Goal: Task Accomplishment & Management: Manage account settings

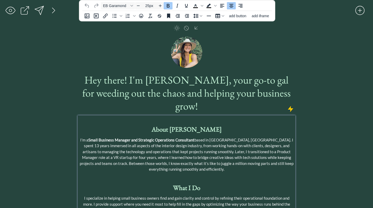
select select ""email""
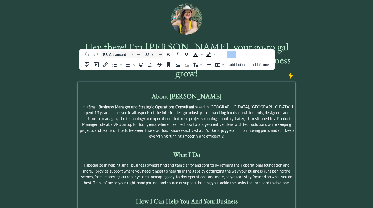
scroll to position [38, 0]
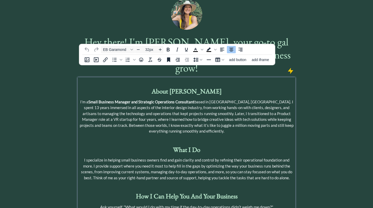
type input "25px"
click at [182, 87] on strong "About [PERSON_NAME]" at bounding box center [187, 91] width 70 height 8
drag, startPoint x: 205, startPoint y: 78, endPoint x: 173, endPoint y: 79, distance: 31.9
click at [173, 87] on p "Meet [PERSON_NAME]" at bounding box center [186, 92] width 215 height 10
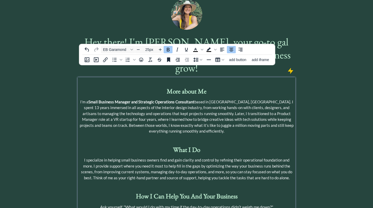
click at [184, 87] on strong "More about Me" at bounding box center [187, 91] width 40 height 8
click at [208, 87] on p "More About Me" at bounding box center [186, 92] width 215 height 10
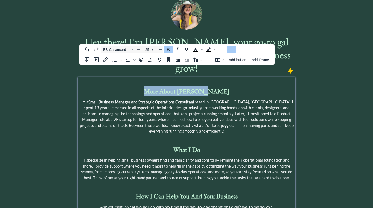
drag, startPoint x: 213, startPoint y: 78, endPoint x: 163, endPoint y: 79, distance: 50.5
click at [163, 87] on p "More About [PERSON_NAME]" at bounding box center [186, 92] width 215 height 10
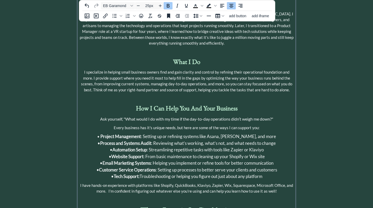
scroll to position [128, 0]
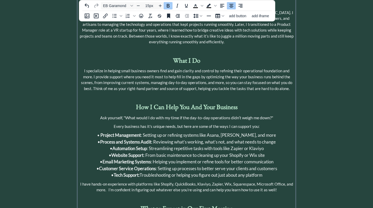
click at [163, 68] on span "I specialize in helping small business owners find and gain clarity and control…" at bounding box center [186, 79] width 211 height 22
drag, startPoint x: 168, startPoint y: 58, endPoint x: 154, endPoint y: 59, distance: 13.6
click at [154, 68] on span "I specialize in helping small business owners find and gain clarity and control…" at bounding box center [186, 79] width 211 height 22
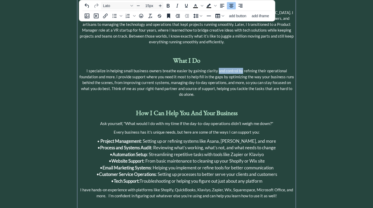
drag, startPoint x: 241, startPoint y: 59, endPoint x: 219, endPoint y: 59, distance: 22.7
click at [219, 68] on span "I specialize in helping small business owners breathe easier by gaining clarity…" at bounding box center [186, 82] width 215 height 28
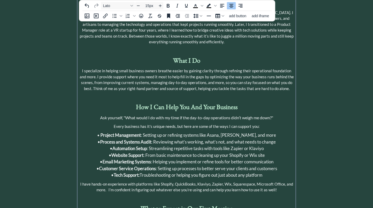
click at [164, 68] on span "I specialize in helping small business owners breathe easier by gaining clarity…" at bounding box center [187, 79] width 214 height 22
click at [94, 72] on span "I specialize in helping small business owners breathe easier by gaining clarity…" at bounding box center [186, 79] width 213 height 22
click at [230, 71] on span "I specialize in helping small business owners breathe easier by gaining clarity…" at bounding box center [186, 79] width 214 height 22
click at [159, 75] on span "I specialize in helping small business owners breathe easier by gaining clarity…" at bounding box center [186, 79] width 215 height 22
click at [196, 77] on span "I specialize in helping small business owners breathe easier by gaining clarity…" at bounding box center [186, 79] width 215 height 22
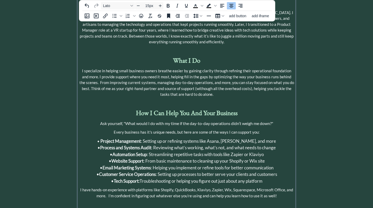
click at [212, 76] on span "I specialize in helping small business owners breathe easier by gaining clarity…" at bounding box center [186, 82] width 215 height 28
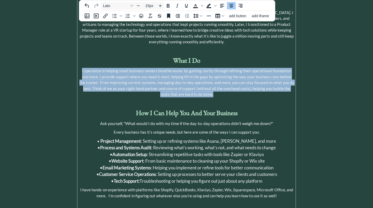
drag, startPoint x: 214, startPoint y: 83, endPoint x: 78, endPoint y: 56, distance: 138.0
click at [78, 56] on div "Who Is [PERSON_NAME]? I’m a Small Business Manager and Strategic Operations Con…" at bounding box center [186, 166] width 217 height 357
copy span "I specialize in helping small business owners breathe easier by gaining clarity…"
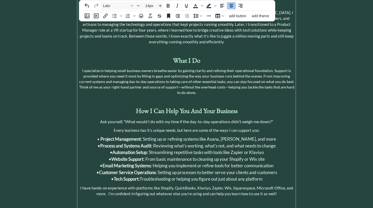
click at [170, 74] on p "I specialize in helping small business owners breathe easier by gaining clarity…" at bounding box center [186, 81] width 215 height 27
click at [215, 75] on p "I specialize in helping small business owners breathe easier by gaining clarity…" at bounding box center [186, 81] width 215 height 27
click at [242, 85] on div "Who Is [PERSON_NAME]? I’m a Small Business Manager and Strategic Operations Con…" at bounding box center [186, 164] width 215 height 350
click at [280, 69] on p "I specialize in helping small business owners breathe easier by gaining clarity…" at bounding box center [186, 81] width 215 height 27
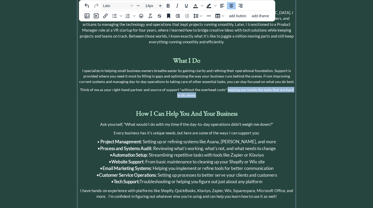
drag, startPoint x: 198, startPoint y: 84, endPoint x: 225, endPoint y: 78, distance: 27.0
click at [225, 87] on p "Think of me as your right-hand partner and source of support *without the overh…" at bounding box center [186, 92] width 215 height 11
copy p "helping you tackle the tasks that are hard to do alone."
click at [208, 87] on p "Think of me as your right-hand partner and source of support *without the overh…" at bounding box center [186, 92] width 215 height 11
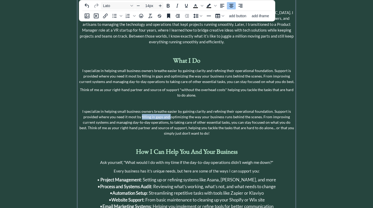
drag, startPoint x: 164, startPoint y: 106, endPoint x: 137, endPoint y: 105, distance: 27.7
click at [137, 109] on p "I specialize in helping small business owners breathe easier by gaining clarity…" at bounding box center [186, 122] width 215 height 27
click at [231, 109] on p "I specialize in helping small business owners breathe easier by gaining clarity…" at bounding box center [186, 122] width 215 height 27
click at [79, 115] on p "I specialize in helping small business owners breathe easier by gaining clarity…" at bounding box center [186, 122] width 215 height 27
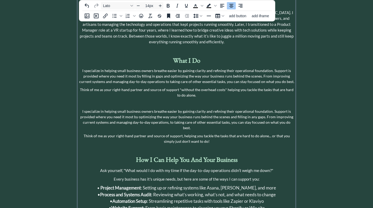
click at [142, 133] on p "Think of me as your right-hand partner and source of support, helping you tackl…" at bounding box center [186, 138] width 215 height 11
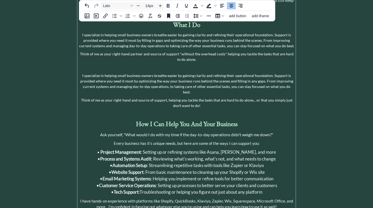
scroll to position [167, 0]
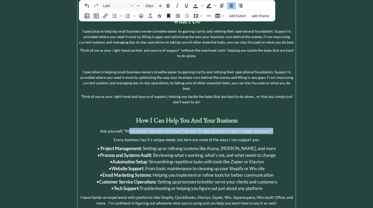
drag, startPoint x: 273, startPoint y: 112, endPoint x: 127, endPoint y: 113, distance: 146.4
click at [127, 129] on span "Ask yourself, "What would I do with my time if the day-to-day operations didn’t…" at bounding box center [186, 131] width 173 height 5
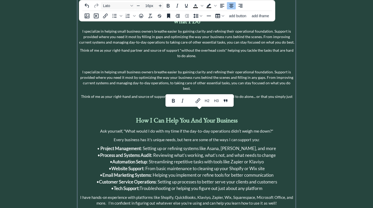
click at [125, 129] on span "Ask yourself, "What would I do with my time if the day-to-day operations didn’t…" at bounding box center [186, 131] width 173 height 5
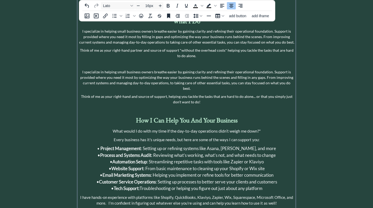
click at [263, 128] on p "What would I do with my time if the day-to-day operations didn’t weigh me down?"" at bounding box center [186, 131] width 215 height 6
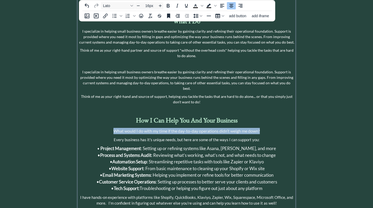
drag, startPoint x: 263, startPoint y: 113, endPoint x: 114, endPoint y: 114, distance: 149.5
click at [114, 128] on p "What would I do with my time if the day-to-day operations didn’t weigh me down?" at bounding box center [186, 131] width 215 height 6
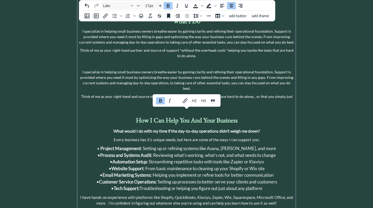
click at [168, 146] on span "Project Management : Setting up or refining systems like [PERSON_NAME], [PERSON…" at bounding box center [188, 148] width 176 height 5
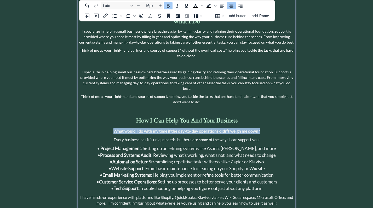
drag, startPoint x: 263, startPoint y: 112, endPoint x: 114, endPoint y: 110, distance: 148.8
click at [114, 128] on p "What would I do with my time if the day-to-day operations didn’t weigh me down?" at bounding box center [186, 131] width 215 height 6
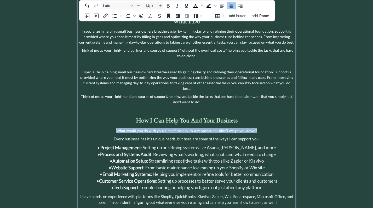
drag, startPoint x: 256, startPoint y: 113, endPoint x: 118, endPoint y: 112, distance: 138.0
click at [118, 128] on p "What would you do with your time if the day-to-day operations didn’t weigh you …" at bounding box center [186, 130] width 215 height 5
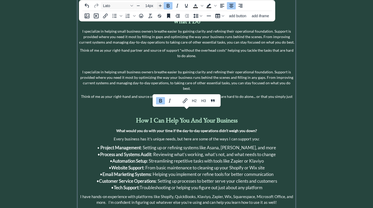
click at [161, 7] on icon "Increase font size" at bounding box center [160, 6] width 4 height 4
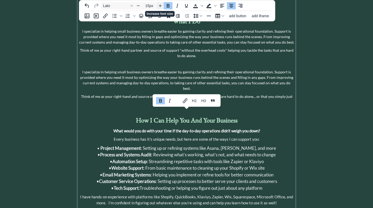
click at [161, 7] on icon "Increase font size" at bounding box center [160, 6] width 4 height 4
click at [157, 153] on span "• Process and Systems Audit : Reviewing what’s working, what’s not, and what ne…" at bounding box center [187, 155] width 178 height 5
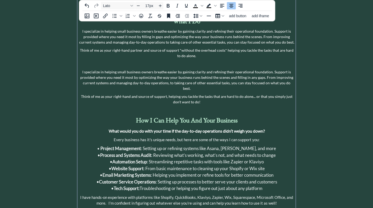
click at [255, 154] on p "• Project Management : Setting up or refining systems like Asana, [PERSON_NAME]…" at bounding box center [186, 168] width 215 height 47
click at [231, 173] on span "• Email Marketing Systems : Helping you implement or refine tools for better co…" at bounding box center [187, 175] width 174 height 5
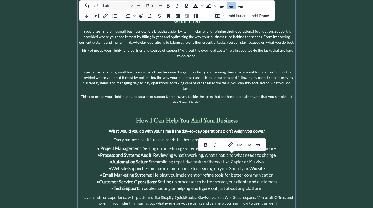
click at [274, 171] on p "• Project Management : Setting up or refining systems like Asana, [PERSON_NAME]…" at bounding box center [186, 168] width 215 height 47
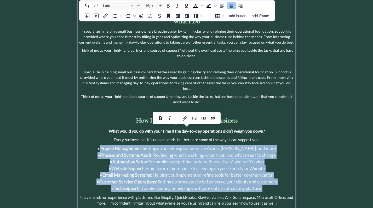
drag, startPoint x: 274, startPoint y: 171, endPoint x: 110, endPoint y: 128, distance: 169.5
click at [110, 145] on p "• Project Management : Setting up or refining systems like Asana, [PERSON_NAME]…" at bounding box center [186, 168] width 215 height 47
click at [223, 6] on icon "Align left" at bounding box center [222, 6] width 4 height 4
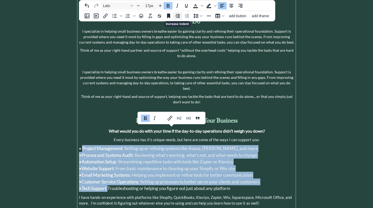
click at [177, 16] on icon "Increase indent" at bounding box center [178, 16] width 6 height 6
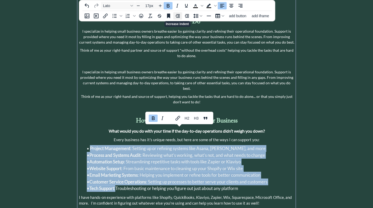
click at [177, 16] on icon "Increase indent" at bounding box center [178, 16] width 6 height 6
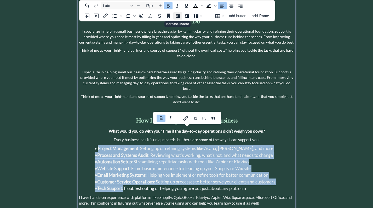
click at [177, 16] on icon "Increase indent" at bounding box center [178, 16] width 6 height 6
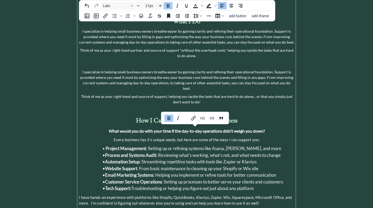
click at [324, 150] on div "saving & publishing saved & published! 👍 saving... click to upload a picture He…" at bounding box center [186, 104] width 373 height 543
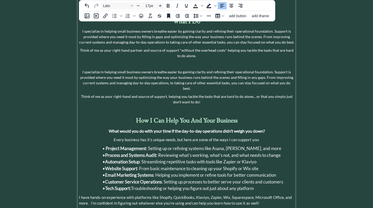
click at [178, 166] on span "• Website Support : From basic maintenance to cleaning up your Shopify or Wix s…" at bounding box center [180, 168] width 156 height 5
click at [182, 138] on span "Every business has it's unique needs, but here are some of the ways I can suppo…" at bounding box center [187, 140] width 146 height 5
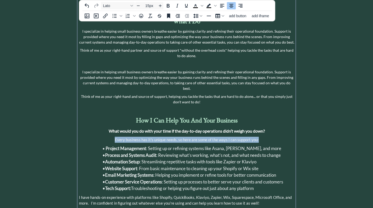
drag, startPoint x: 258, startPoint y: 123, endPoint x: 93, endPoint y: 122, distance: 165.2
click at [93, 137] on p "Every business has it's unique needs, so here are some of the ways I can suppor…" at bounding box center [186, 140] width 215 height 6
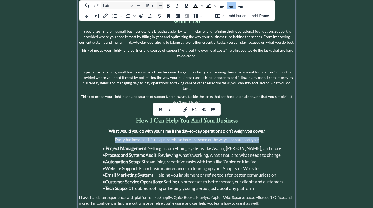
click at [161, 5] on icon "Increase font size" at bounding box center [160, 6] width 4 height 4
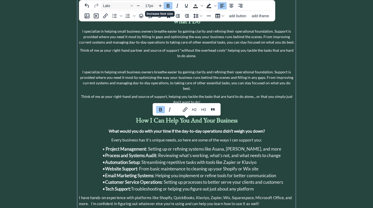
click at [147, 146] on span "Project Management : Setting up or refining systems like [PERSON_NAME], [PERSON…" at bounding box center [194, 148] width 176 height 5
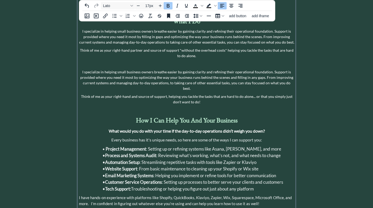
click at [148, 153] on strong "Process and Systems Audit" at bounding box center [130, 155] width 51 height 5
click at [162, 129] on strong "What would you do with your time if the day-to-day operations didn’t weigh you …" at bounding box center [187, 131] width 156 height 5
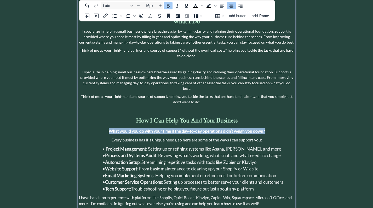
drag, startPoint x: 267, startPoint y: 112, endPoint x: 107, endPoint y: 110, distance: 160.0
click at [107, 128] on p "What would you do with your time if the day-to-day operations didn’t weigh you …" at bounding box center [186, 131] width 215 height 6
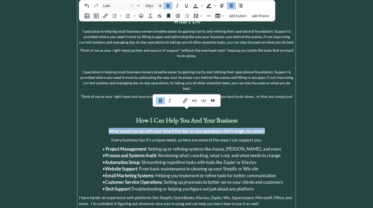
click at [161, 5] on icon "Increase font size" at bounding box center [160, 6] width 4 height 4
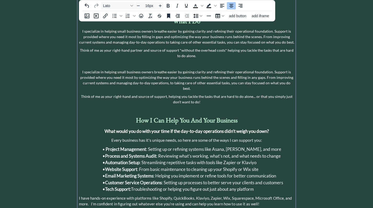
click at [207, 138] on span "Every business has it's unique needs, so here are some of the ways I can suppor…" at bounding box center [186, 140] width 151 height 5
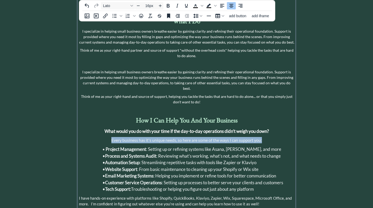
drag, startPoint x: 265, startPoint y: 122, endPoint x: 110, endPoint y: 122, distance: 155.5
click at [110, 137] on p "Every business has it's unique needs, so here are some of the ways I can suppor…" at bounding box center [186, 140] width 215 height 6
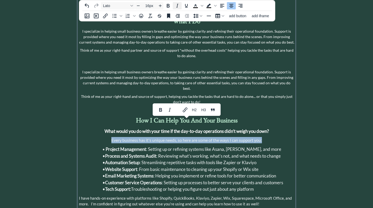
click at [178, 5] on icon "Italic" at bounding box center [177, 6] width 6 height 6
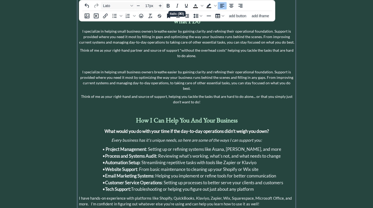
click at [143, 168] on p "• Project Management : Setting up or refining systems like Asana, [PERSON_NAME]…" at bounding box center [186, 169] width 215 height 47
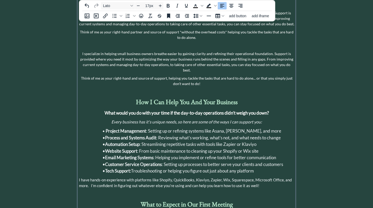
scroll to position [193, 0]
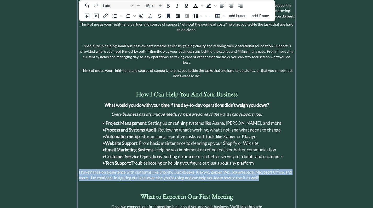
drag, startPoint x: 264, startPoint y: 158, endPoint x: 81, endPoint y: 150, distance: 183.7
click at [81, 150] on div "Who Is [PERSON_NAME]? I’m a Small Business Manager and Strategic Operations Con…" at bounding box center [186, 122] width 215 height 399
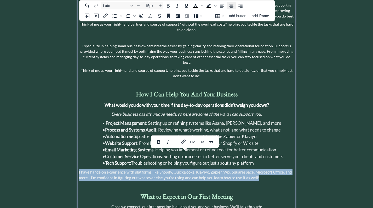
click at [231, 4] on icon "Align center" at bounding box center [231, 6] width 4 height 4
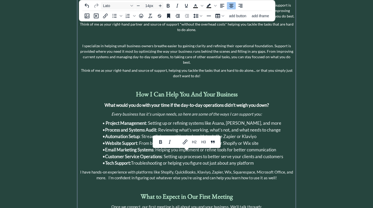
click at [215, 184] on p at bounding box center [186, 186] width 215 height 5
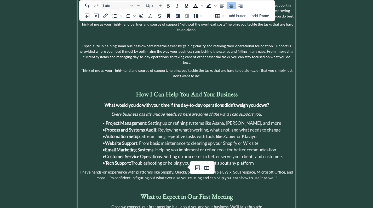
click at [156, 184] on p at bounding box center [186, 186] width 215 height 5
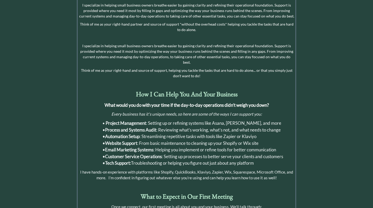
click at [305, 154] on div "saving & publishing saved & published! 👍 saving... click to upload a picture He…" at bounding box center [186, 79] width 373 height 544
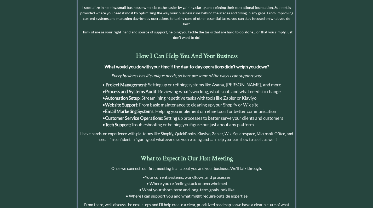
scroll to position [232, 0]
click at [277, 131] on p "I have hands-on experience with platforms like Shopify, QuickBooks, Klaviyo, Za…" at bounding box center [186, 137] width 215 height 12
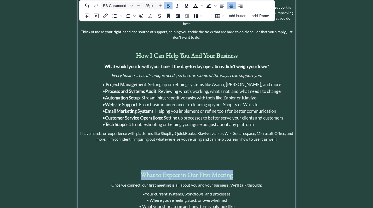
drag, startPoint x: 234, startPoint y: 159, endPoint x: 141, endPoint y: 159, distance: 93.6
click at [141, 170] on p "What to Expect in Our First Meeting" at bounding box center [186, 175] width 215 height 10
copy strong "What to Expect in Our First Meeting"
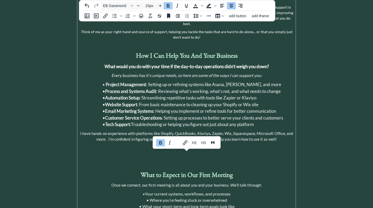
click at [171, 145] on p at bounding box center [186, 148] width 215 height 6
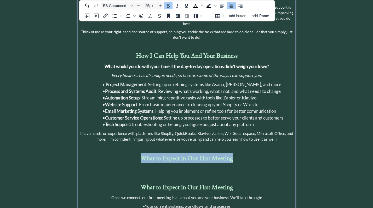
drag, startPoint x: 229, startPoint y: 141, endPoint x: 143, endPoint y: 141, distance: 86.0
click at [143, 153] on p "What to Expect in Our First Meeting" at bounding box center [186, 158] width 215 height 10
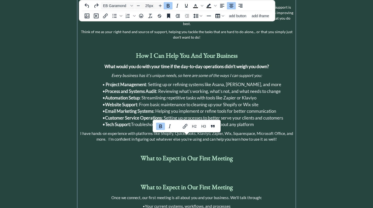
click at [234, 153] on p "What to Expect in Our First Meeting" at bounding box center [186, 158] width 215 height 10
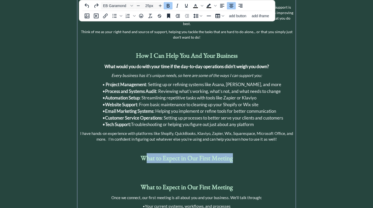
drag, startPoint x: 233, startPoint y: 142, endPoint x: 145, endPoint y: 142, distance: 87.3
click at [145, 153] on p "What to Expect in Our First Meeting" at bounding box center [186, 158] width 215 height 10
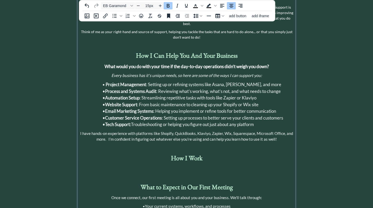
click at [180, 146] on div "Who Is [PERSON_NAME]? I’m a Small Business Manager and Strategic Operations Con…" at bounding box center [186, 99] width 215 height 429
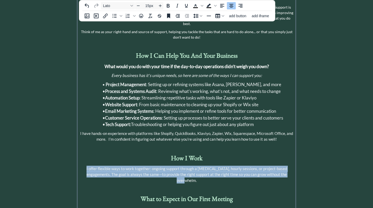
drag, startPoint x: 282, startPoint y: 156, endPoint x: 72, endPoint y: 149, distance: 210.3
click at [72, 149] on div "saving & publishing saved & published! 👍 saving... click to upload a picture He…" at bounding box center [186, 60] width 373 height 585
click at [160, 5] on icon "Increase font size" at bounding box center [160, 5] width 3 height 3
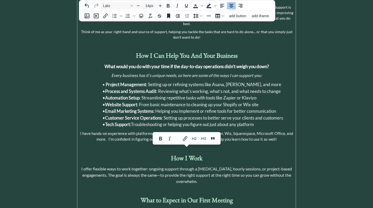
click at [184, 187] on p at bounding box center [186, 189] width 215 height 5
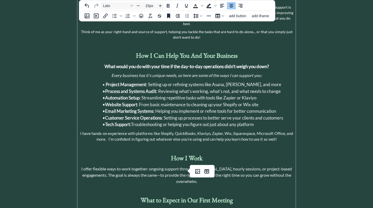
click at [242, 131] on span "I have hands-on experience with platforms like Shopify, QuickBooks, Klaviyo, Za…" at bounding box center [186, 136] width 213 height 11
click at [243, 131] on span "I have hands-on experience with platforms like Shopify, QuickBooks, Klaviyo, Za…" at bounding box center [186, 136] width 213 height 11
click at [239, 131] on span "I have hands-on experience with platforms like Shopify, QuickBooks, Klaviyo, Za…" at bounding box center [186, 136] width 213 height 11
click at [198, 166] on p "I offer flexible ways to work together: ongoing support through a [MEDICAL_DATA…" at bounding box center [186, 175] width 215 height 19
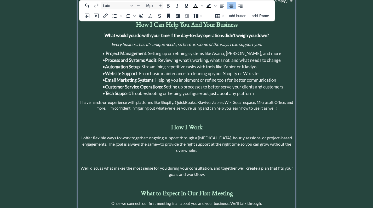
scroll to position [263, 0]
click at [90, 136] on span "I offer flexible ways to work together: ongoing support through a [MEDICAL_DATA…" at bounding box center [186, 145] width 211 height 18
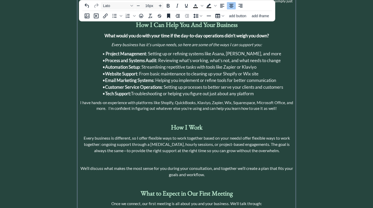
click at [129, 136] on span "Every business is different, so I offer flexible ways to work together based on…" at bounding box center [187, 145] width 206 height 18
click at [267, 136] on span "Every business has it's own unique needs, so I offer flexible ways to work toge…" at bounding box center [186, 145] width 211 height 18
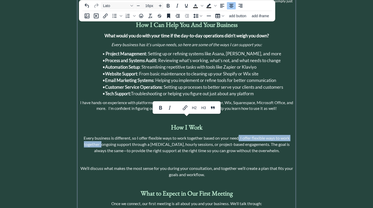
drag, startPoint x: 101, startPoint y: 127, endPoint x: 239, endPoint y: 119, distance: 138.2
click at [239, 136] on span "Every business is different, so I offer flexible ways to work together based on…" at bounding box center [187, 145] width 206 height 18
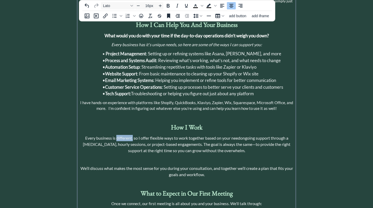
drag, startPoint x: 132, startPoint y: 119, endPoint x: 116, endPoint y: 120, distance: 15.7
click at [116, 136] on span "Every business is different, so I offer flexible ways to work together based on…" at bounding box center [187, 145] width 208 height 18
click at [239, 136] on span "Every business is unique, so I offer flexible ways to work together based on yo…" at bounding box center [187, 145] width 208 height 18
click at [81, 135] on p "Every business is unique, so I offer flexible ways to work together based on yo…" at bounding box center [186, 144] width 215 height 19
click at [255, 136] on span "Every business is unique, so I offer flexible ways to work together based on yo…" at bounding box center [187, 145] width 214 height 18
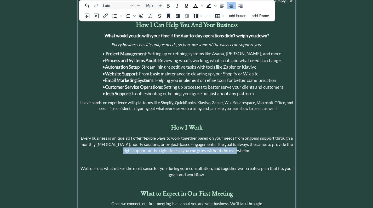
drag, startPoint x: 246, startPoint y: 134, endPoint x: 121, endPoint y: 133, distance: 124.7
click at [121, 135] on p "Every business is unique, so I offer flexible ways to work together based on yo…" at bounding box center [186, 144] width 215 height 19
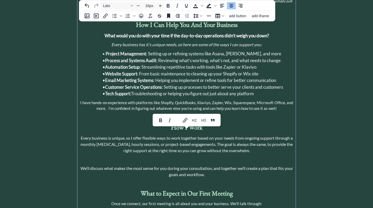
click at [150, 157] on p at bounding box center [186, 160] width 215 height 6
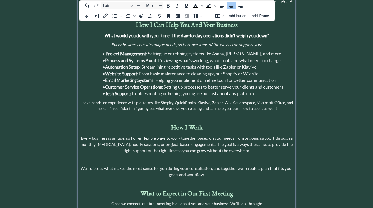
click at [83, 165] on p "We’ll discuss what makes the most sense for you during your consultation, and t…" at bounding box center [186, 171] width 215 height 13
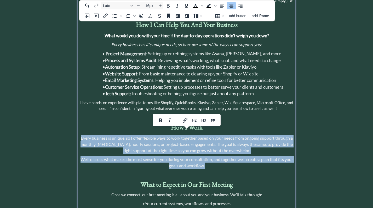
drag, startPoint x: 213, startPoint y: 147, endPoint x: 77, endPoint y: 121, distance: 138.0
click at [77, 121] on div "saving & publishing saved & published! 👍 saving... click to upload a picture He…" at bounding box center [186, 37] width 373 height 601
copy div "Every business is unique, so I offer flexible ways to work together based on yo…"
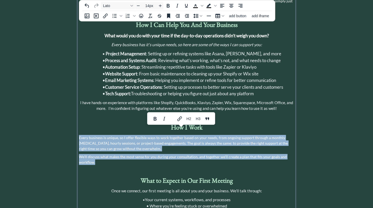
drag, startPoint x: 100, startPoint y: 146, endPoint x: 79, endPoint y: 118, distance: 34.8
click at [79, 118] on div "Who Is [PERSON_NAME]? I’m a Small Business Manager and Strategic Operations Con…" at bounding box center [186, 80] width 215 height 453
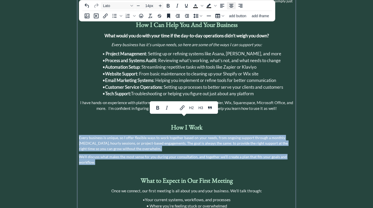
click at [231, 6] on icon "Align center" at bounding box center [231, 6] width 4 height 4
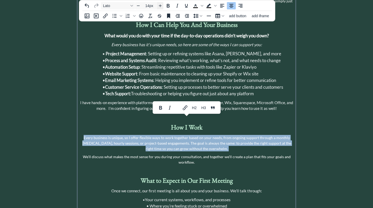
click at [161, 5] on icon "Increase font size" at bounding box center [160, 6] width 4 height 4
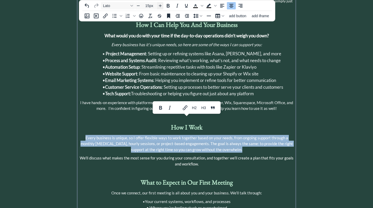
click at [161, 5] on icon "Increase font size" at bounding box center [160, 6] width 4 height 4
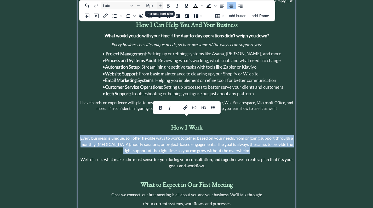
click at [161, 5] on icon "Increase font size" at bounding box center [160, 6] width 4 height 4
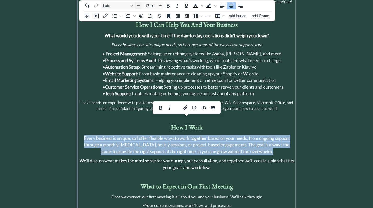
click at [140, 5] on icon "Decrease font size" at bounding box center [138, 6] width 4 height 4
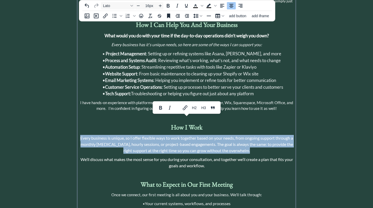
click at [192, 136] on span "Every business is unique, so I offer flexible ways to work together based on yo…" at bounding box center [186, 145] width 213 height 18
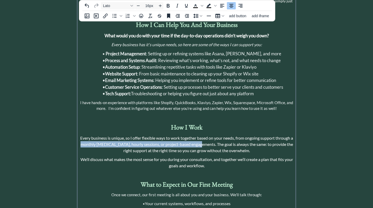
drag, startPoint x: 202, startPoint y: 126, endPoint x: 87, endPoint y: 127, distance: 115.0
click at [87, 136] on span "Every business is unique, so I offer flexible ways to work together based on yo…" at bounding box center [186, 145] width 213 height 18
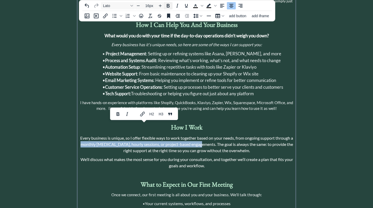
click at [169, 5] on icon "Bold" at bounding box center [168, 6] width 6 height 6
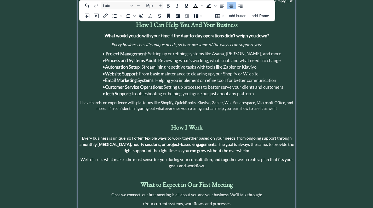
click at [176, 136] on div "Who Is [PERSON_NAME]? I’m a Small Business Manager and Strategic Operations Con…" at bounding box center [186, 82] width 215 height 457
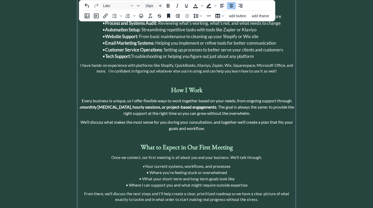
scroll to position [297, 0]
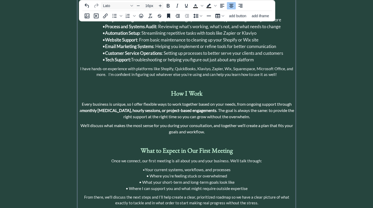
click at [293, 102] on span "Every business is unique, so I offer flexible ways to work together based on yo…" at bounding box center [186, 111] width 215 height 18
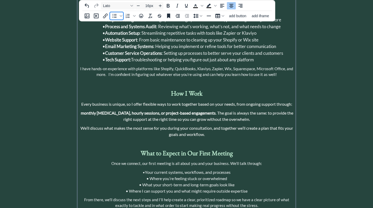
click at [115, 16] on icon "Bullet list" at bounding box center [115, 16] width 4 height 4
click at [129, 111] on strong "monthly [MEDICAL_DATA], hourly sessions, or project-based engagements" at bounding box center [165, 113] width 135 height 5
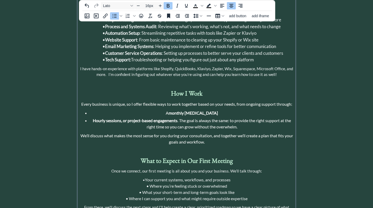
click at [180, 111] on strong "monthly [MEDICAL_DATA]" at bounding box center [193, 113] width 49 height 5
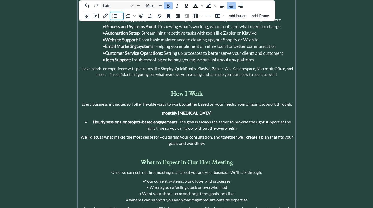
click at [114, 15] on icon "Bullet list" at bounding box center [114, 16] width 6 height 6
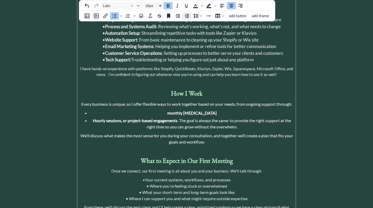
click at [185, 16] on icon "Decrease indent" at bounding box center [187, 16] width 6 height 6
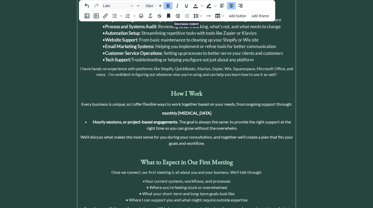
click at [185, 16] on icon "Decrease indent" at bounding box center [187, 16] width 6 height 6
click at [179, 119] on span "Hourly sessions, or project-based engagements . The goal is always the same: to…" at bounding box center [192, 124] width 198 height 11
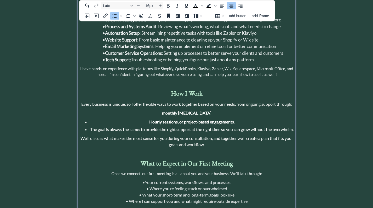
click at [171, 111] on strong "monthly [MEDICAL_DATA]" at bounding box center [186, 113] width 49 height 5
click at [116, 17] on icon "Bullet list" at bounding box center [114, 16] width 6 height 6
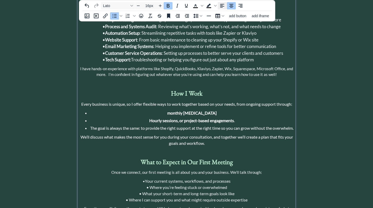
click at [222, 6] on icon "Align left" at bounding box center [222, 6] width 6 height 6
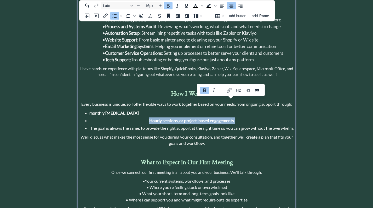
drag, startPoint x: 236, startPoint y: 102, endPoint x: 96, endPoint y: 101, distance: 140.1
click at [96, 118] on li "Hourly sessions, or project-based engagements ." at bounding box center [191, 121] width 205 height 6
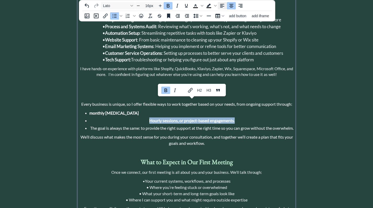
click at [222, 7] on icon "Align left" at bounding box center [222, 6] width 6 height 6
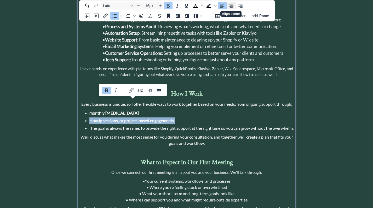
click at [232, 7] on icon "Align center" at bounding box center [231, 6] width 6 height 6
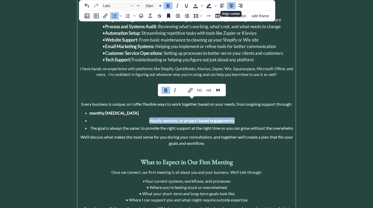
click at [232, 6] on icon "Align center" at bounding box center [231, 6] width 4 height 4
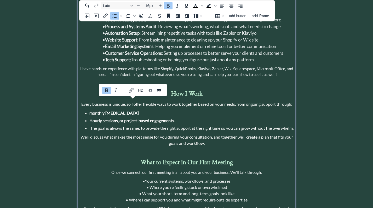
click at [163, 126] on span "The goal is always the same: to provide the right support at the right time so …" at bounding box center [191, 128] width 203 height 5
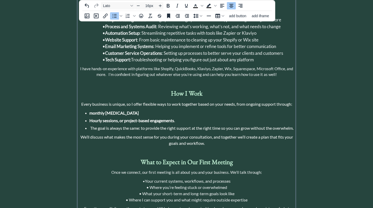
click at [89, 110] on ul "monthly [MEDICAL_DATA] Hourly sessions, or project-based engagements . The goal…" at bounding box center [186, 120] width 215 height 21
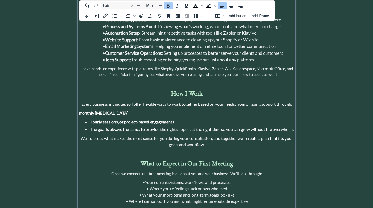
click at [90, 119] on strong "Hourly sessions, or project-based engagements" at bounding box center [131, 121] width 85 height 5
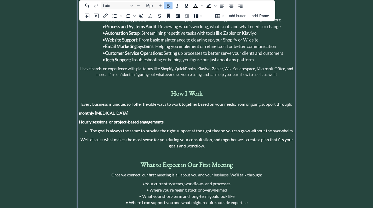
click at [114, 119] on strong "Hourly sessions, or project-based engagements" at bounding box center [121, 121] width 85 height 5
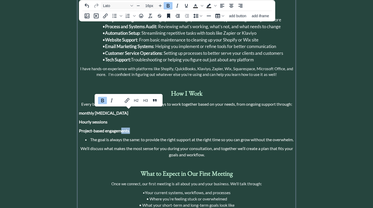
drag, startPoint x: 131, startPoint y: 114, endPoint x: 121, endPoint y: 114, distance: 10.2
click at [121, 128] on p "Project-based engagements ." at bounding box center [186, 131] width 215 height 6
click at [137, 128] on p "Project-based engagements ." at bounding box center [186, 131] width 215 height 6
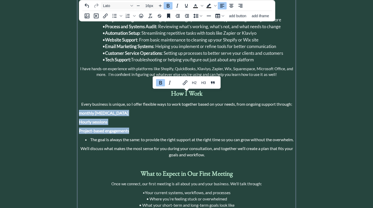
drag, startPoint x: 131, startPoint y: 113, endPoint x: 79, endPoint y: 94, distance: 54.5
click at [79, 94] on div "Who Is [PERSON_NAME]? I’m a Small Business Manager and Strategic Operations Con…" at bounding box center [186, 60] width 215 height 480
click at [128, 17] on icon "Numbered list" at bounding box center [128, 16] width 6 height 6
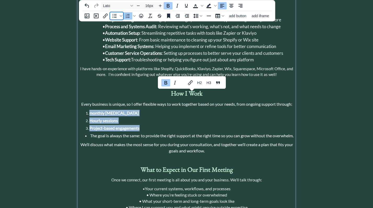
click at [115, 15] on icon "Bullet list" at bounding box center [114, 16] width 6 height 6
click at [232, 4] on icon "Align center" at bounding box center [231, 6] width 6 height 6
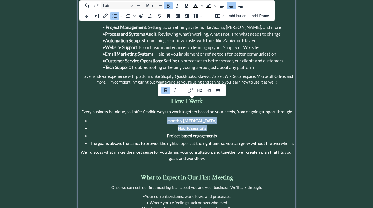
scroll to position [289, 0]
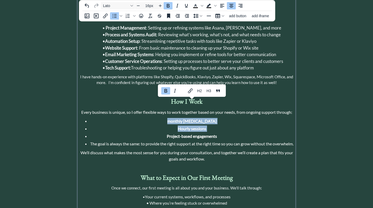
copy ul "monthly [MEDICAL_DATA] Hourly sessions"
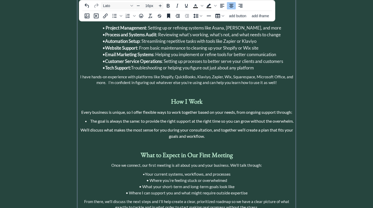
click at [100, 119] on span "The goal is always the same: to provide the right support at the right time so …" at bounding box center [191, 121] width 203 height 5
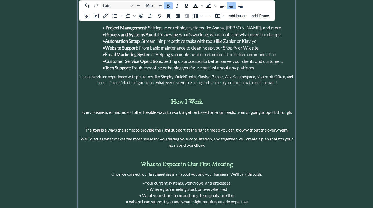
click at [246, 118] on p at bounding box center [186, 121] width 215 height 6
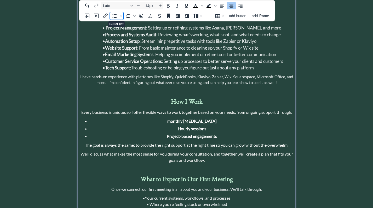
click at [113, 17] on icon "Bullet list" at bounding box center [114, 16] width 6 height 6
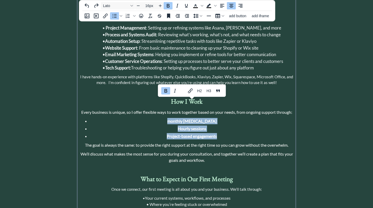
drag, startPoint x: 219, startPoint y: 116, endPoint x: 173, endPoint y: 103, distance: 48.1
click at [173, 118] on ul "monthly [MEDICAL_DATA] Hourly sessions Project-based engagements" at bounding box center [186, 128] width 215 height 21
click at [119, 16] on span "Bullet list" at bounding box center [121, 15] width 4 height 7
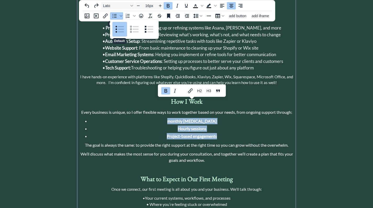
click at [117, 28] on div "Default" at bounding box center [119, 29] width 15 height 15
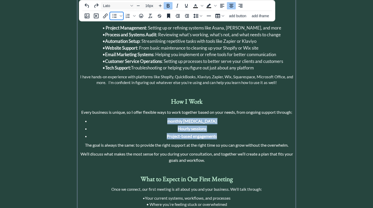
click at [117, 16] on icon "Bullet list" at bounding box center [114, 16] width 6 height 6
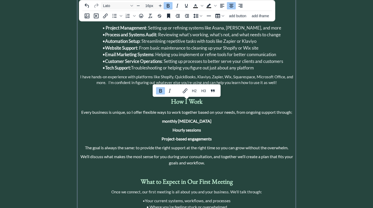
click at [167, 136] on strong "Project-based engagements" at bounding box center [187, 138] width 50 height 5
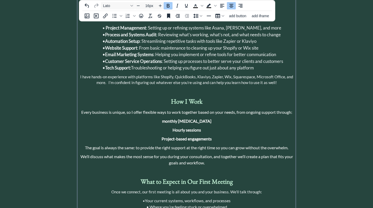
click at [175, 119] on strong "monthly [MEDICAL_DATA]" at bounding box center [186, 121] width 49 height 5
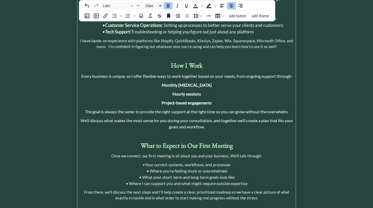
scroll to position [324, 0]
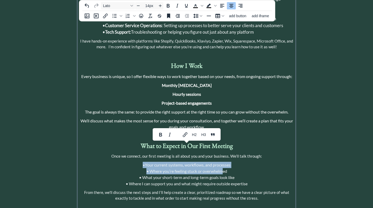
drag, startPoint x: 224, startPoint y: 156, endPoint x: 140, endPoint y: 148, distance: 84.5
click at [140, 162] on p "• Your current systems, workflows, and processes • Where you’re feeling stuck o…" at bounding box center [186, 174] width 215 height 25
copy p "• Your current systems, workflows, and processes • Where you’re feeling stuck o…"
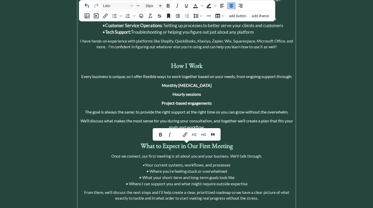
click at [189, 88] on div "Who Is [PERSON_NAME]? I’m a Small Business Manager and Strategic Operations Con…" at bounding box center [186, 32] width 215 height 480
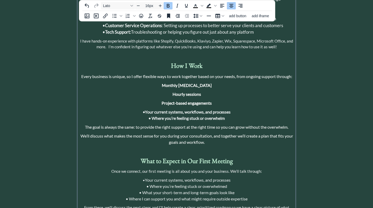
drag, startPoint x: 233, startPoint y: 95, endPoint x: 146, endPoint y: 94, distance: 87.8
click at [146, 109] on p "• Your current systems, workflows, and processes • Where you’re feeling stuck o…" at bounding box center [186, 115] width 215 height 13
drag, startPoint x: 229, startPoint y: 100, endPoint x: 153, endPoint y: 98, distance: 76.1
click at [153, 109] on p "• Monthly Retainers • Where you’re feeling stuck or overwhelm" at bounding box center [186, 115] width 215 height 13
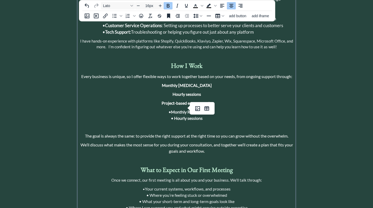
click at [211, 109] on p "• Monthly Retainers • Hourly sessions" at bounding box center [186, 115] width 215 height 13
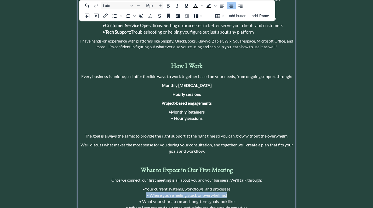
drag, startPoint x: 229, startPoint y: 176, endPoint x: 144, endPoint y: 176, distance: 85.0
click at [144, 186] on p "• Your current systems, workflows, and processes • Where you’re feeling stuck o…" at bounding box center [186, 198] width 215 height 25
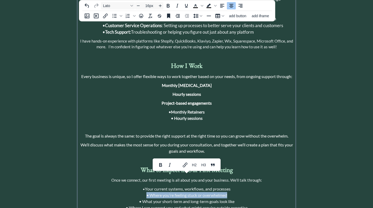
copy span "• Where you’re feeling stuck or overwhelmed"
click at [203, 109] on p "• Monthly Retainers • Hourly sessions" at bounding box center [186, 115] width 215 height 13
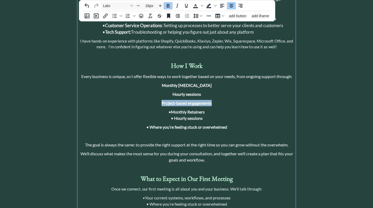
drag, startPoint x: 212, startPoint y: 84, endPoint x: 160, endPoint y: 84, distance: 51.5
click at [160, 100] on p "Project-based engagements" at bounding box center [186, 103] width 215 height 6
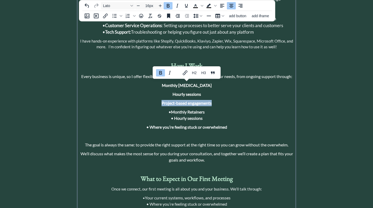
copy strong "Project-based engagements"
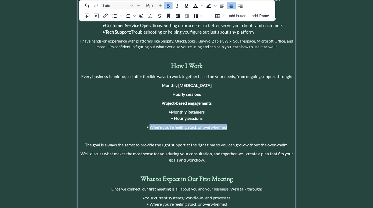
drag, startPoint x: 228, startPoint y: 108, endPoint x: 149, endPoint y: 110, distance: 79.7
click at [149, 124] on p "• Where you’re feeling stuck or overwhelmed" at bounding box center [186, 127] width 215 height 6
click at [173, 105] on div "Who Is [PERSON_NAME]? I’m a Small Business Manager and Strategic Operations Con…" at bounding box center [186, 48] width 215 height 513
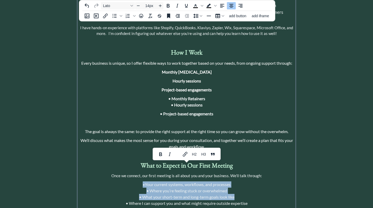
drag, startPoint x: 237, startPoint y: 180, endPoint x: 139, endPoint y: 167, distance: 98.1
click at [139, 182] on p "• Your current systems, workflows, and processes • Where you’re feeling stuck o…" at bounding box center [186, 194] width 215 height 25
copy p "• Your current systems, workflows, and processes • Where you’re feeling stuck o…"
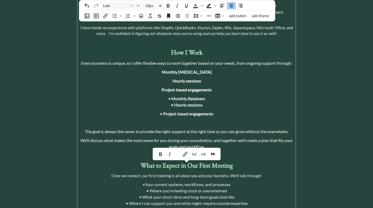
click at [205, 96] on p "• Monthly Retainers • Hourly sessions" at bounding box center [186, 102] width 215 height 13
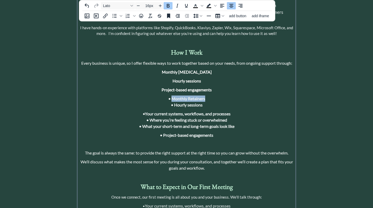
drag, startPoint x: 205, startPoint y: 81, endPoint x: 173, endPoint y: 80, distance: 32.4
click at [173, 96] on span "• Monthly Retainers" at bounding box center [186, 98] width 37 height 5
drag, startPoint x: 233, startPoint y: 95, endPoint x: 146, endPoint y: 95, distance: 87.6
click at [146, 111] on p "• Your current systems, workflows, and processes • Where you’re feeling stuck o…" at bounding box center [186, 120] width 215 height 19
drag, startPoint x: 204, startPoint y: 87, endPoint x: 175, endPoint y: 87, distance: 29.0
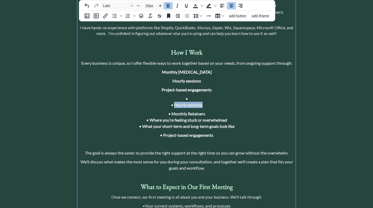
click at [175, 96] on p "• • Hourly sessions" at bounding box center [186, 102] width 215 height 13
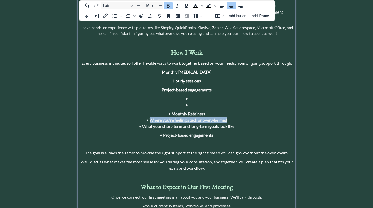
drag, startPoint x: 228, startPoint y: 101, endPoint x: 151, endPoint y: 101, distance: 77.9
click at [151, 111] on p "• Monthly Retainers • Where you’re feeling stuck or overwhelmed • What your sho…" at bounding box center [186, 120] width 215 height 19
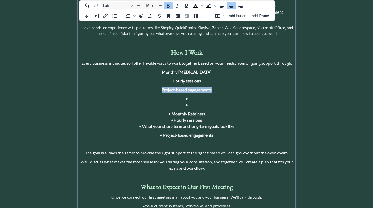
drag, startPoint x: 213, startPoint y: 72, endPoint x: 162, endPoint y: 73, distance: 50.7
click at [162, 87] on p "Project-based engagements" at bounding box center [186, 90] width 215 height 6
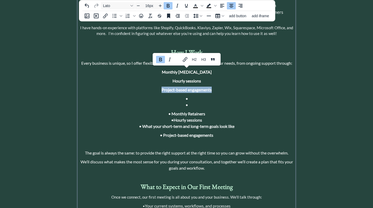
copy strong "Project-based engagements"
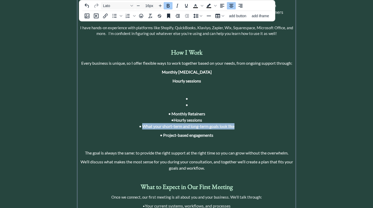
drag, startPoint x: 234, startPoint y: 108, endPoint x: 142, endPoint y: 107, distance: 92.3
click at [142, 111] on span "• Monthly Retainers • Hourly sessions • What your short-term and long-term goal…" at bounding box center [186, 120] width 95 height 18
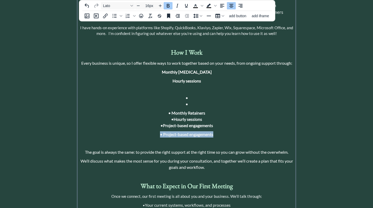
drag, startPoint x: 220, startPoint y: 117, endPoint x: 152, endPoint y: 117, distance: 68.5
click at [152, 131] on p "• Project-based engagements" at bounding box center [186, 134] width 215 height 6
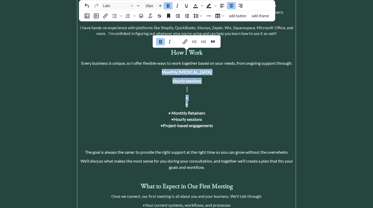
drag, startPoint x: 192, startPoint y: 89, endPoint x: 171, endPoint y: 54, distance: 41.7
click at [171, 54] on div "Who Is [PERSON_NAME]? I’m a Small Business Manager and Strategic Operations Con…" at bounding box center [186, 46] width 215 height 534
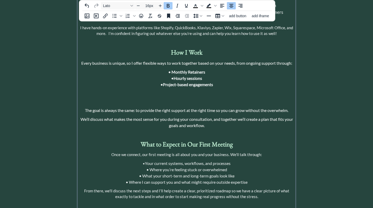
click at [182, 99] on p at bounding box center [186, 102] width 215 height 6
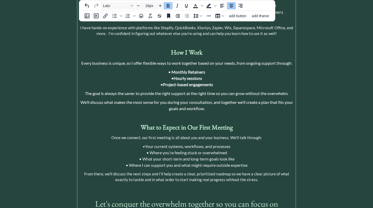
click at [83, 99] on p "We’ll discuss what makes the most sense for you during your consultation, and t…" at bounding box center [186, 105] width 215 height 13
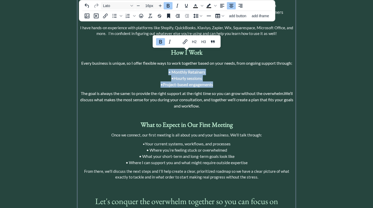
drag, startPoint x: 216, startPoint y: 67, endPoint x: 168, endPoint y: 54, distance: 49.9
click at [168, 69] on p "• Monthly Retainers • Hourly sessions • Project-based engagements" at bounding box center [186, 78] width 215 height 19
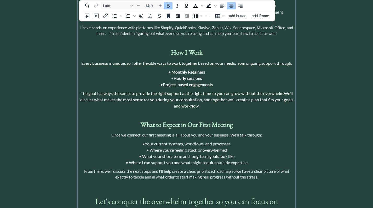
click at [221, 112] on p at bounding box center [186, 114] width 215 height 5
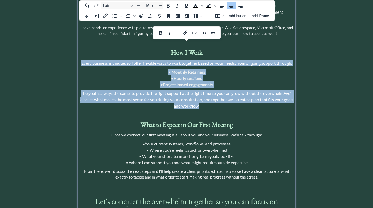
drag, startPoint x: 216, startPoint y: 89, endPoint x: 79, endPoint y: 43, distance: 143.5
click at [79, 43] on div "Who Is [PERSON_NAME]? I’m a Small Business Manager and Strategic Operations Con…" at bounding box center [186, 15] width 215 height 472
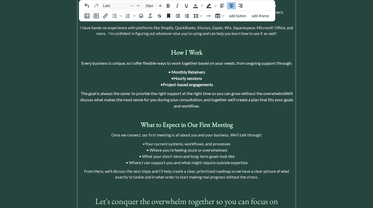
click at [226, 60] on p "Every business is unique, so I offer flexible ways to work together based on yo…" at bounding box center [186, 63] width 215 height 6
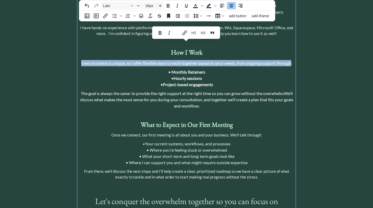
drag, startPoint x: 292, startPoint y: 46, endPoint x: 79, endPoint y: 43, distance: 213.6
click at [79, 43] on div "Who Is [PERSON_NAME]? I’m a Small Business Manager and Strategic Operations Con…" at bounding box center [186, 16] width 217 height 477
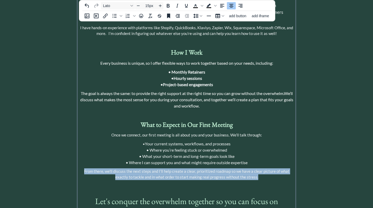
drag, startPoint x: 259, startPoint y: 159, endPoint x: 75, endPoint y: 154, distance: 184.1
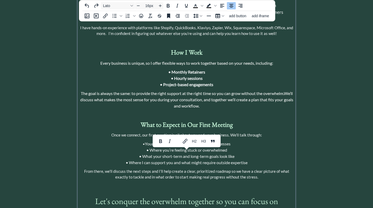
click at [177, 183] on p at bounding box center [186, 188] width 215 height 10
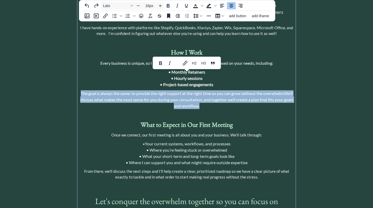
drag, startPoint x: 213, startPoint y: 88, endPoint x: 82, endPoint y: 74, distance: 130.9
click at [82, 90] on p "The goal is always the same: to provide the right support at the right time so …" at bounding box center [186, 99] width 215 height 19
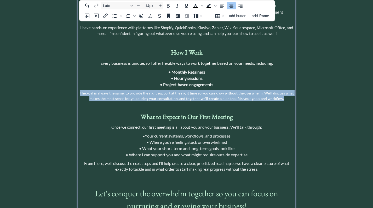
drag, startPoint x: 283, startPoint y: 81, endPoint x: 80, endPoint y: 72, distance: 203.6
click at [80, 90] on p "The goal is always the same: to provide the right support at the right time so …" at bounding box center [186, 95] width 215 height 11
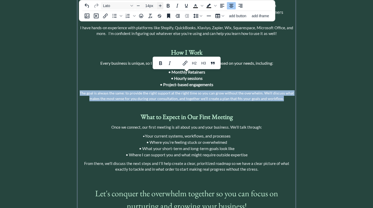
click at [161, 5] on icon "Increase font size" at bounding box center [160, 6] width 4 height 4
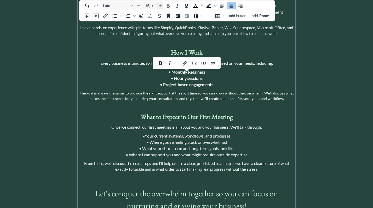
click at [161, 5] on icon "Increase font size" at bounding box center [160, 6] width 4 height 4
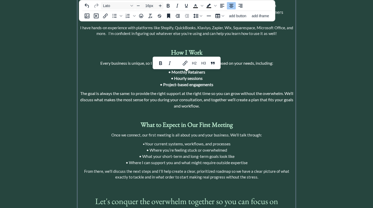
click at [184, 61] on span "Every business is unique, so I offer flexible ways to work together based on yo…" at bounding box center [186, 63] width 173 height 5
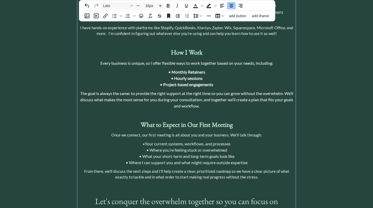
click at [183, 70] on span "• Monthly Retainers • Hourly sessions • Project-based engagements" at bounding box center [186, 79] width 53 height 18
click at [176, 91] on span "The goal is always the same: to provide the right support at the right time so …" at bounding box center [186, 100] width 213 height 18
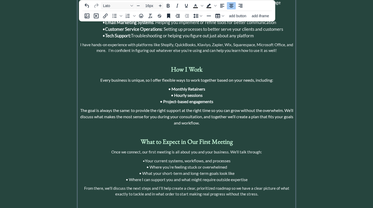
scroll to position [311, 0]
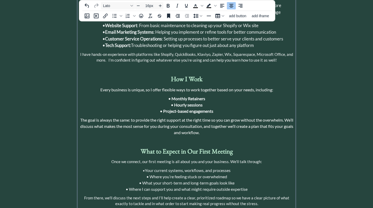
click at [172, 96] on div "Who Is [PERSON_NAME]? I’m a Small Business Manager and Strategic Operations Con…" at bounding box center [186, 42] width 215 height 472
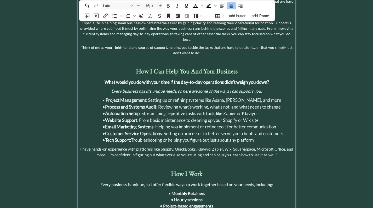
scroll to position [256, 0]
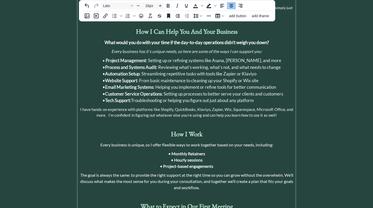
click at [212, 172] on p "The goal is always the same: to provide the right support at the right time so …" at bounding box center [186, 181] width 215 height 19
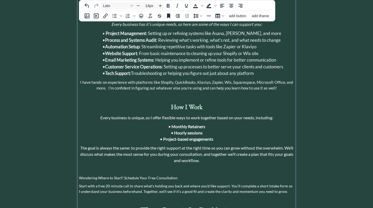
scroll to position [285, 0]
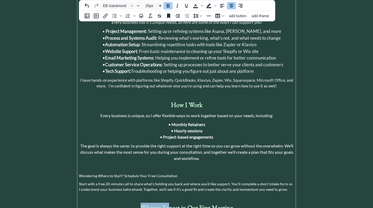
drag, startPoint x: 170, startPoint y: 190, endPoint x: 138, endPoint y: 190, distance: 32.4
click at [138, 203] on p "What to Expect in Our First Meeting" at bounding box center [186, 208] width 215 height 10
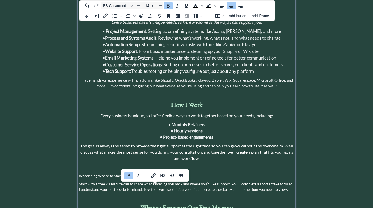
click at [154, 153] on div "Who Is [PERSON_NAME]? I’m a Small Business Manager and Strategic Operations Con…" at bounding box center [186, 82] width 215 height 503
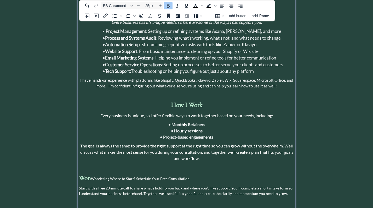
click at [90, 174] on strong "Won" at bounding box center [85, 178] width 12 height 8
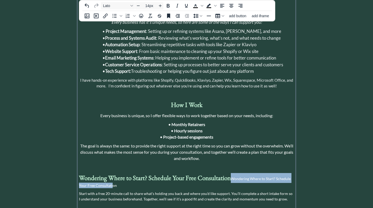
drag, startPoint x: 113, startPoint y: 169, endPoint x: 233, endPoint y: 161, distance: 120.5
click at [233, 173] on p "Wondering Where to Start? Schedule Your Free Consultation Wondering Where to St…" at bounding box center [186, 180] width 215 height 15
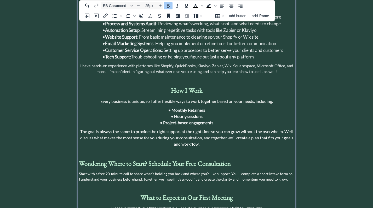
scroll to position [300, 0]
click at [232, 5] on icon "Align center" at bounding box center [231, 6] width 6 height 6
click at [279, 171] on p "Start with a free 20-minute call to share what’s holding you back and where you…" at bounding box center [186, 176] width 215 height 11
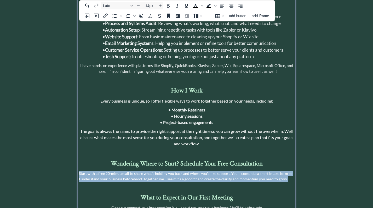
drag, startPoint x: 286, startPoint y: 161, endPoint x: 76, endPoint y: 155, distance: 209.8
click at [76, 155] on div "saving & publishing saved & published! 👍 saving... click to upload a picture He…" at bounding box center [186, 25] width 373 height 651
click at [231, 7] on icon "Align center" at bounding box center [231, 6] width 6 height 6
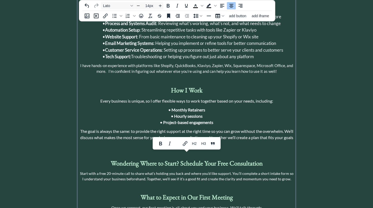
click at [234, 171] on p "Start with a free 20-minute call to share what’s holding you back and where you…" at bounding box center [186, 176] width 215 height 11
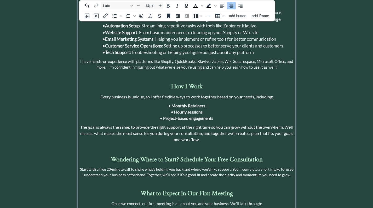
scroll to position [305, 0]
click at [210, 166] on p "Start with a free 20-minute call to share what’s holding you back and where you…" at bounding box center [186, 171] width 215 height 11
click at [208, 166] on p "Start with a free 20-minute call to share what’s holding you back and where you…" at bounding box center [186, 171] width 215 height 11
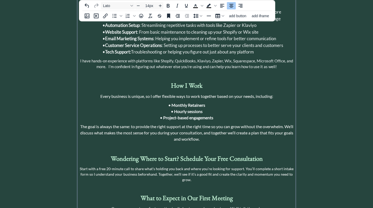
click at [271, 166] on p "Start with a free 20-minute call to share what’s holding you back and where you…" at bounding box center [186, 174] width 215 height 16
click at [104, 166] on p "Start with a free 20-minute call to share what’s holding you back and where you…" at bounding box center [186, 174] width 215 height 16
click at [173, 166] on p "Start with a free 20-minute call to share what’s holding you back and where you…" at bounding box center [186, 174] width 215 height 16
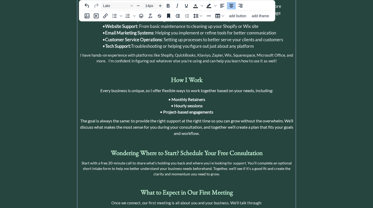
scroll to position [310, 0]
drag, startPoint x: 212, startPoint y: 156, endPoint x: 259, endPoint y: 152, distance: 46.7
click at [259, 161] on p "Start with a free 20-minute call to share what’s holding you back and where you…" at bounding box center [186, 169] width 215 height 16
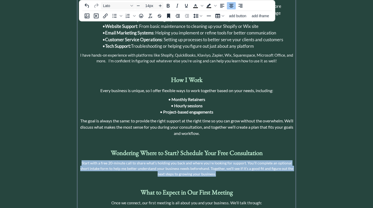
drag, startPoint x: 215, startPoint y: 157, endPoint x: 73, endPoint y: 147, distance: 141.8
click at [73, 147] on div "saving & publishing saved & published! 👍 saving... click to upload a picture He…" at bounding box center [186, 18] width 373 height 657
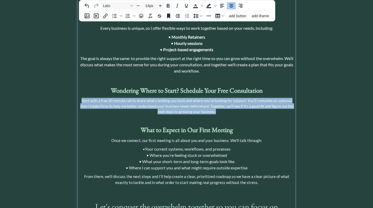
scroll to position [375, 0]
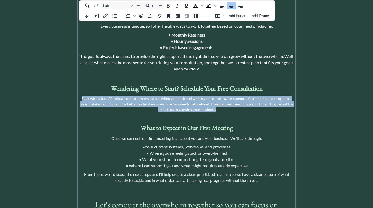
click at [236, 96] on p "Start with a free 20-minute call to share what’s holding you back and where you…" at bounding box center [186, 104] width 215 height 16
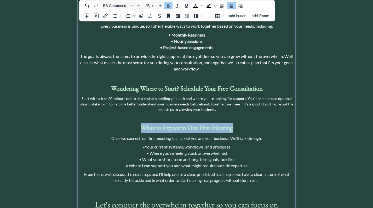
drag, startPoint x: 223, startPoint y: 112, endPoint x: 143, endPoint y: 112, distance: 80.0
click at [143, 123] on p "What to Expect in Our First Meeting" at bounding box center [186, 128] width 215 height 10
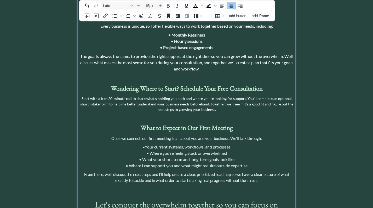
click at [225, 136] on span "Once we connect, our first meeting is all about you and your business. We’ll ta…" at bounding box center [186, 138] width 151 height 5
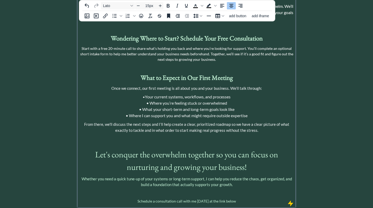
scroll to position [425, 0]
click at [160, 199] on span "Schedule a consultation call with me [DATE] at the link below" at bounding box center [187, 201] width 99 height 4
drag, startPoint x: 233, startPoint y: 184, endPoint x: 208, endPoint y: 183, distance: 25.9
click at [208, 199] on span "Schedule a consultation call with me [DATE] at the link below" at bounding box center [187, 201] width 99 height 4
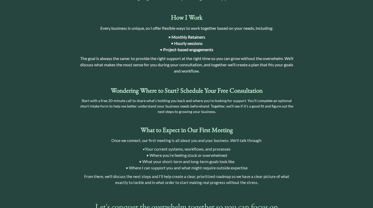
scroll to position [383, 0]
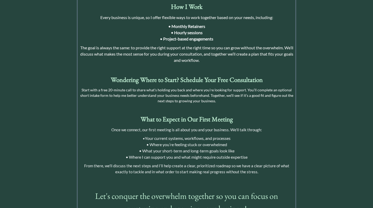
click at [257, 163] on p "From there, we'll discuss the next steps and I’ll help create a clear, prioriti…" at bounding box center [186, 169] width 215 height 12
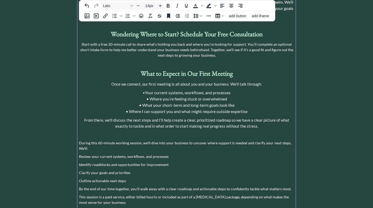
scroll to position [432, 0]
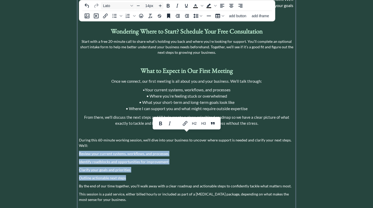
drag, startPoint x: 125, startPoint y: 159, endPoint x: 79, endPoint y: 132, distance: 54.2
click at [114, 17] on icon "Bullet list" at bounding box center [114, 16] width 6 height 6
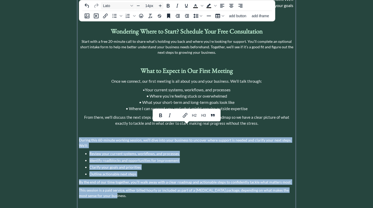
drag, startPoint x: 108, startPoint y: 177, endPoint x: 79, endPoint y: 122, distance: 62.1
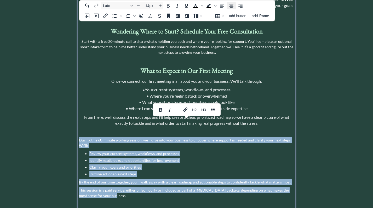
click at [232, 4] on icon "Align center" at bounding box center [231, 6] width 6 height 6
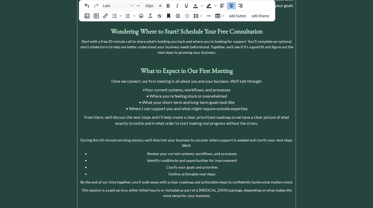
click at [151, 94] on span "• Where you’re feeling stuck or overwhelmed" at bounding box center [186, 96] width 81 height 5
click at [149, 94] on span "• Where you’re feeling stuck or overwhelmed" at bounding box center [186, 96] width 81 height 5
click at [179, 158] on li "Identify roadblocks and opportunities for improvement" at bounding box center [191, 160] width 205 height 5
click at [148, 151] on li "Review your current systems, workflows, and processes" at bounding box center [191, 153] width 205 height 5
click at [178, 15] on icon "Increase indent" at bounding box center [178, 16] width 6 height 6
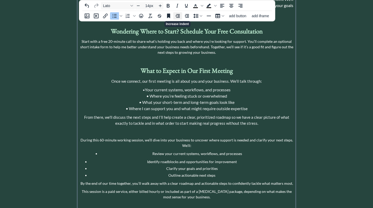
click at [178, 15] on icon "Increase indent" at bounding box center [178, 16] width 6 height 6
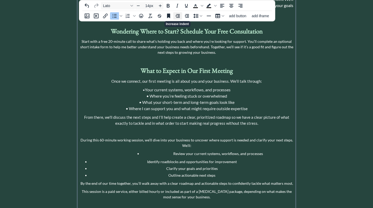
click at [178, 15] on icon "Increase indent" at bounding box center [178, 16] width 6 height 6
click at [185, 14] on icon "Decrease indent" at bounding box center [187, 16] width 6 height 6
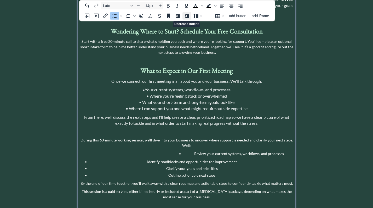
click at [185, 14] on icon "Decrease indent" at bounding box center [187, 16] width 6 height 6
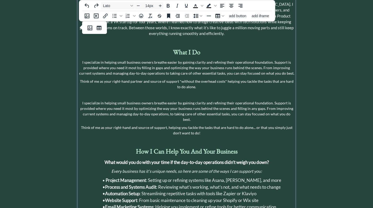
scroll to position [35, 0]
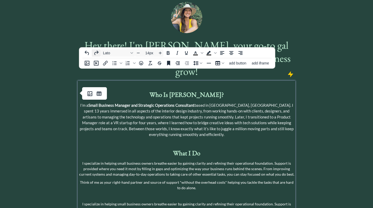
click at [95, 52] on icon "Redo" at bounding box center [96, 53] width 6 height 6
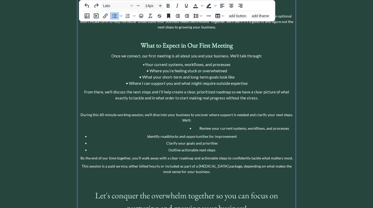
scroll to position [463, 0]
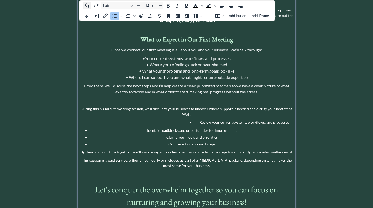
click at [87, 4] on icon "Undo" at bounding box center [87, 6] width 6 height 6
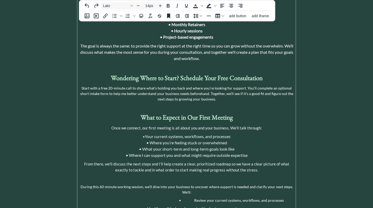
scroll to position [386, 0]
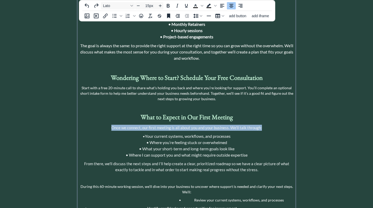
drag, startPoint x: 263, startPoint y: 110, endPoint x: 114, endPoint y: 105, distance: 148.8
click at [114, 105] on div "Who Is [PERSON_NAME]? I’m a Small Business Manager and Strategic Operations Con…" at bounding box center [186, 24] width 215 height 586
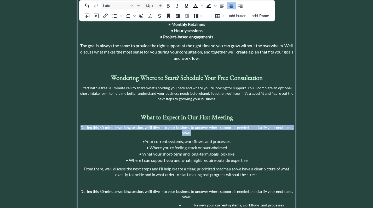
drag, startPoint x: 193, startPoint y: 114, endPoint x: 80, endPoint y: 108, distance: 113.3
click at [80, 125] on p "During this 60-minute working session, we’ll dive into your business to uncover…" at bounding box center [186, 130] width 215 height 11
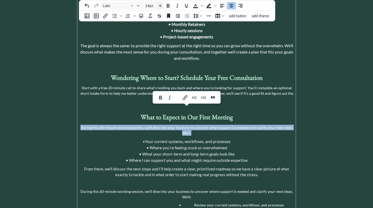
click at [160, 6] on icon "Increase font size" at bounding box center [160, 5] width 3 height 3
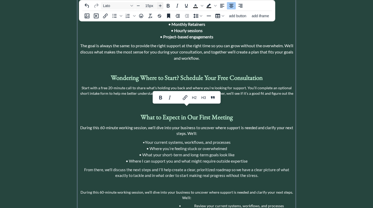
click at [160, 6] on icon "Increase font size" at bounding box center [160, 5] width 3 height 3
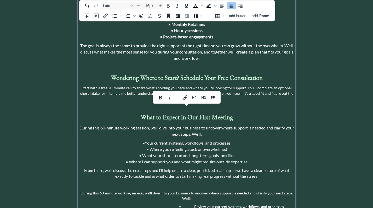
click at [211, 125] on p "During this 60-minute working session, we’ll dive into your business to uncover…" at bounding box center [186, 131] width 215 height 13
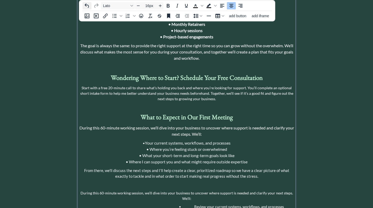
click at [88, 5] on icon "Undo" at bounding box center [87, 6] width 6 height 6
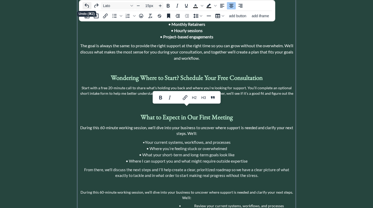
click at [88, 5] on icon "Undo" at bounding box center [87, 6] width 6 height 6
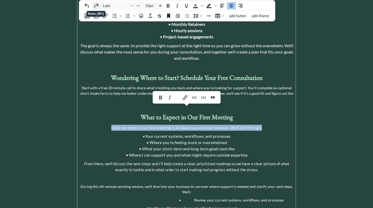
click at [98, 5] on icon "Redo" at bounding box center [96, 5] width 4 height 4
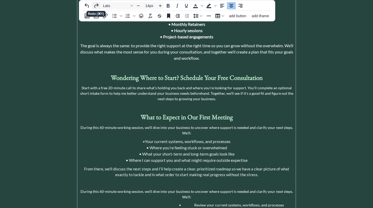
click at [98, 5] on icon "Redo" at bounding box center [96, 5] width 4 height 4
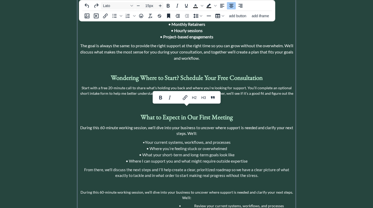
click at [196, 125] on span "During this 60-minute working session, we’ll dive into your business to uncover…" at bounding box center [186, 130] width 213 height 11
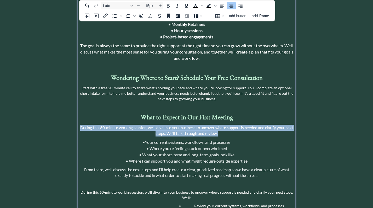
drag, startPoint x: 224, startPoint y: 115, endPoint x: 79, endPoint y: 110, distance: 144.4
click at [79, 125] on p "During this 60-minute working session, we’ll dive into your business to uncover…" at bounding box center [186, 131] width 215 height 12
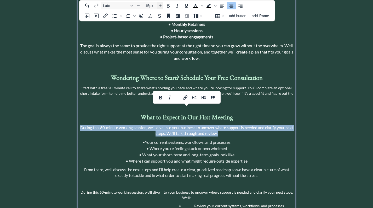
click at [158, 5] on icon "Increase font size" at bounding box center [160, 6] width 4 height 4
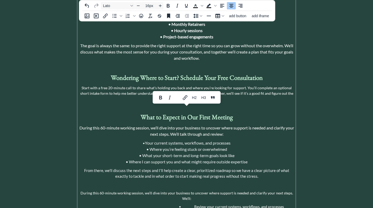
click at [170, 141] on span "Your current systems, workflows, and processes" at bounding box center [188, 143] width 86 height 5
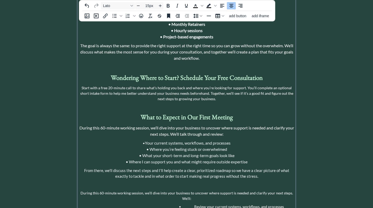
click at [152, 168] on span "From there, we'll discuss the next steps and I’ll help create a clear, prioriti…" at bounding box center [186, 173] width 205 height 11
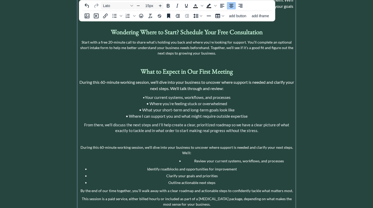
scroll to position [432, 0]
click at [86, 122] on span "From there, we'll discuss the next steps and I’ll help create a clear, prioriti…" at bounding box center [186, 127] width 205 height 11
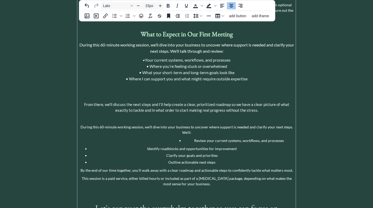
scroll to position [479, 0]
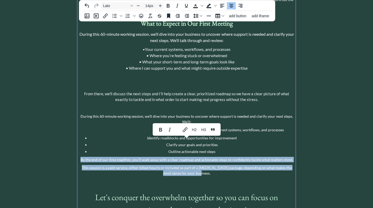
drag, startPoint x: 209, startPoint y: 157, endPoint x: 83, endPoint y: 141, distance: 127.0
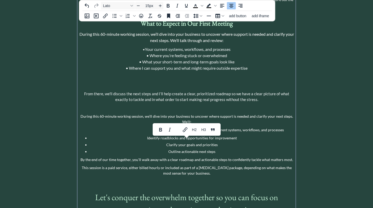
click at [144, 74] on p at bounding box center [186, 77] width 215 height 6
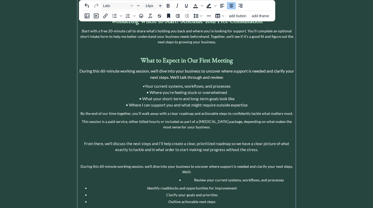
scroll to position [442, 0]
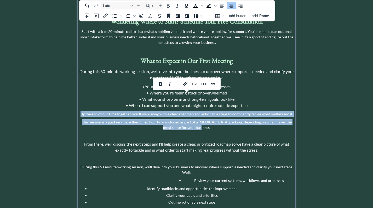
drag, startPoint x: 200, startPoint y: 110, endPoint x: 83, endPoint y: 95, distance: 118.2
click at [159, 6] on icon "Increase font size" at bounding box center [160, 6] width 4 height 4
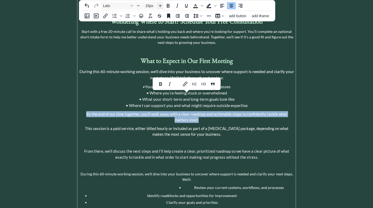
click at [159, 6] on icon "Increase font size" at bounding box center [160, 6] width 4 height 4
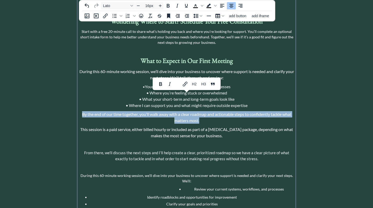
click at [184, 127] on span "This session is a paid service, either billed hourly or included as part of a […" at bounding box center [186, 132] width 213 height 11
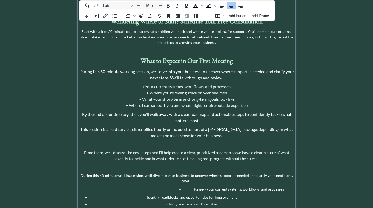
click at [198, 112] on span "By the end of our time together, you’ll walk away with a clear roadmap and acti…" at bounding box center [186, 117] width 209 height 11
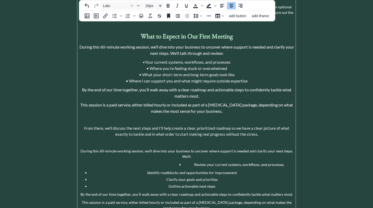
scroll to position [465, 0]
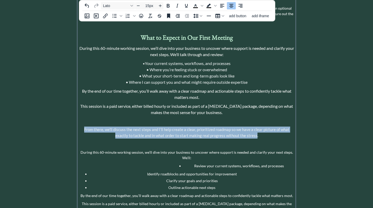
drag, startPoint x: 256, startPoint y: 117, endPoint x: 84, endPoint y: 113, distance: 171.8
click at [84, 127] on p "From there, we'll discuss the next steps and I’ll help create a clear, prioriti…" at bounding box center [186, 133] width 215 height 12
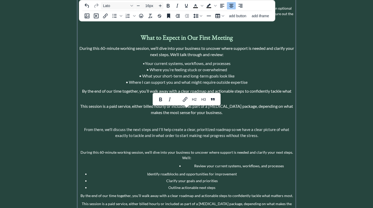
click at [207, 88] on p "By the end of our time together, you’ll walk away with a clear roadmap and acti…" at bounding box center [186, 94] width 215 height 13
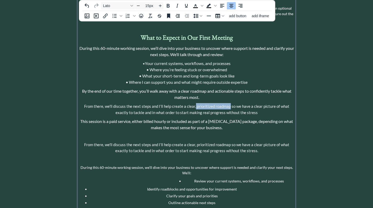
drag, startPoint x: 230, startPoint y: 88, endPoint x: 196, endPoint y: 90, distance: 34.6
click at [196, 103] on p "From there, we'll discuss the next steps and I’ll help create a clear, prioriti…" at bounding box center [186, 109] width 215 height 13
click at [195, 104] on span "From there, we'll discuss the next steps and I’ll help create a clear action pl…" at bounding box center [187, 109] width 208 height 11
drag, startPoint x: 160, startPoint y: 96, endPoint x: 138, endPoint y: 95, distance: 22.0
click at [138, 104] on span "From there, we'll discuss the next steps and I’ll help create an action plan so…" at bounding box center [187, 109] width 212 height 11
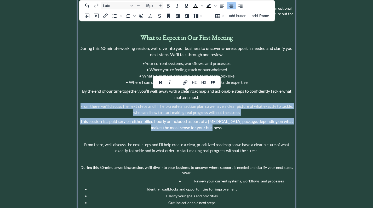
drag, startPoint x: 225, startPoint y: 108, endPoint x: 79, endPoint y: 90, distance: 147.8
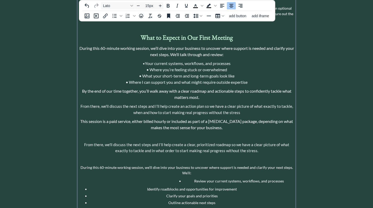
click at [225, 134] on p at bounding box center [186, 137] width 215 height 6
click at [262, 104] on span "From there, we'll discuss the next steps and I’ll help create an action plan so…" at bounding box center [187, 109] width 213 height 11
drag, startPoint x: 144, startPoint y: 94, endPoint x: 134, endPoint y: 94, distance: 10.2
click at [134, 104] on span "From there, we'll discuss the next steps and I’ll help create an action plan so…" at bounding box center [187, 109] width 213 height 11
click at [234, 104] on span "From there, we'll discuss the next steps and I’ll help create an action plan so…" at bounding box center [187, 109] width 213 height 11
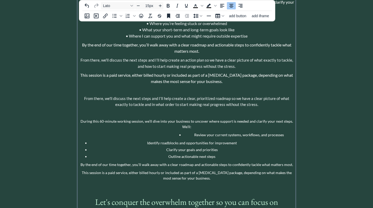
scroll to position [512, 0]
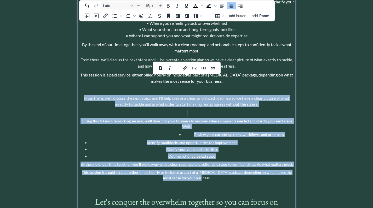
drag, startPoint x: 203, startPoint y: 161, endPoint x: 80, endPoint y: 78, distance: 148.8
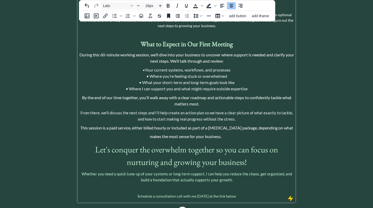
scroll to position [468, 0]
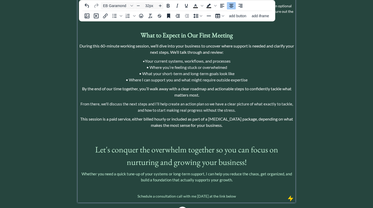
click at [223, 144] on span "Let's conquer the overwhelm together so you can focus on nurturing and growing …" at bounding box center [186, 156] width 183 height 24
click at [233, 171] on p "Whether you need a quick tune-up of your systems or long-term support, I can he…" at bounding box center [186, 177] width 215 height 12
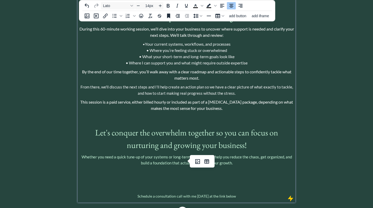
scroll to position [498, 0]
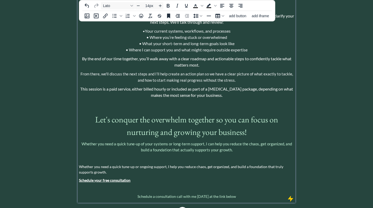
click at [168, 164] on p "Whether you need a quick tune-up or ongoing support, I help you reduce chaos, g…" at bounding box center [186, 169] width 215 height 11
drag, startPoint x: 190, startPoint y: 125, endPoint x: 144, endPoint y: 125, distance: 46.8
click at [144, 142] on span "Whether you need a quick tune-up of your systems or long-term support, I can he…" at bounding box center [187, 147] width 210 height 11
type input "14px"
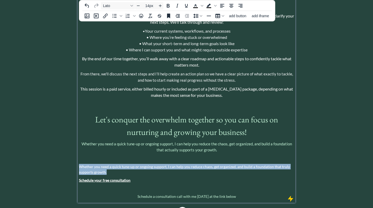
drag, startPoint x: 111, startPoint y: 154, endPoint x: 78, endPoint y: 147, distance: 33.2
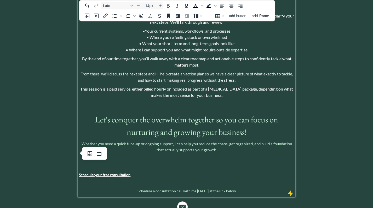
scroll to position [492, 0]
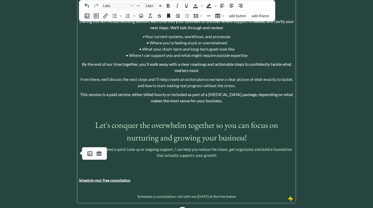
click at [130, 178] on p "Schedule your free consultation" at bounding box center [186, 180] width 215 height 5
click at [111, 178] on strong "Schedule your free consultation" at bounding box center [104, 180] width 51 height 4
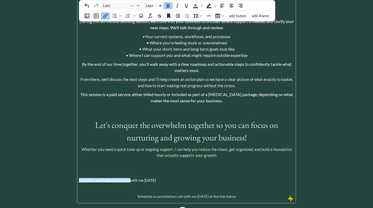
click at [111, 178] on strong "Schedule your free consultation" at bounding box center [104, 180] width 51 height 4
click at [105, 15] on icon "Insert/edit link" at bounding box center [105, 16] width 5 height 5
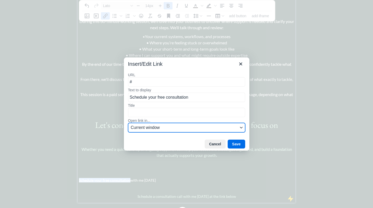
click at [150, 128] on span "Current window" at bounding box center [184, 128] width 107 height 6
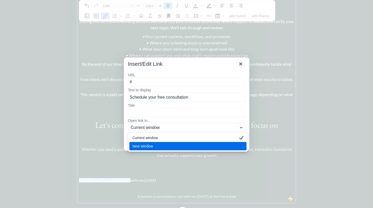
click at [147, 146] on div "New window" at bounding box center [185, 146] width 104 height 6
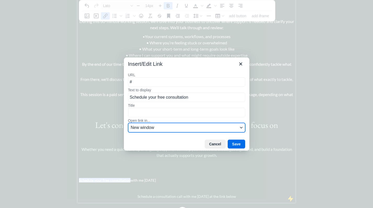
click at [152, 125] on span "New window" at bounding box center [184, 128] width 107 height 6
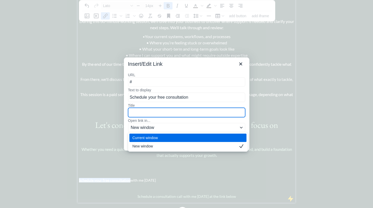
click at [149, 116] on input "Title" at bounding box center [186, 112] width 117 height 9
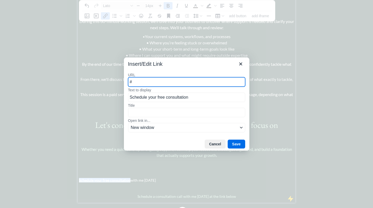
click at [160, 84] on input "#" at bounding box center [186, 81] width 117 height 9
click at [162, 79] on input "#" at bounding box center [186, 81] width 117 height 9
paste input "[URL][DOMAIN_NAME]"
type input "#[URL][DOMAIN_NAME]"
click at [235, 144] on button "Save" at bounding box center [237, 144] width 18 height 9
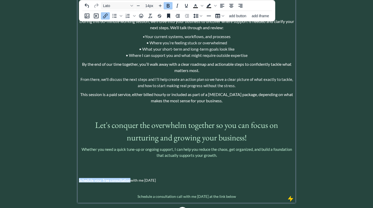
click at [154, 178] on p "﻿Schedule your free consultation with me [DATE]" at bounding box center [186, 180] width 215 height 5
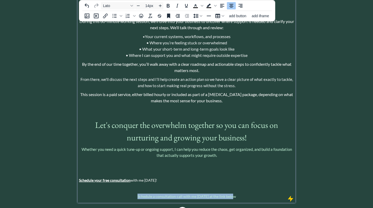
drag, startPoint x: 240, startPoint y: 178, endPoint x: 137, endPoint y: 178, distance: 103.0
click at [137, 194] on p "Schedule a consultation call with me [DATE] at the link below" at bounding box center [186, 196] width 215 height 5
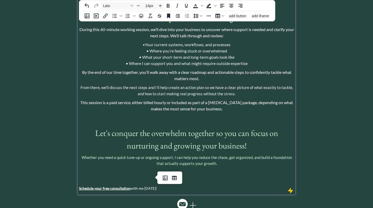
scroll to position [476, 0]
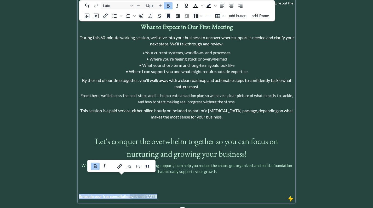
drag, startPoint x: 157, startPoint y: 179, endPoint x: 49, endPoint y: 176, distance: 108.0
click at [162, 5] on span "Increase font size" at bounding box center [160, 6] width 6 height 6
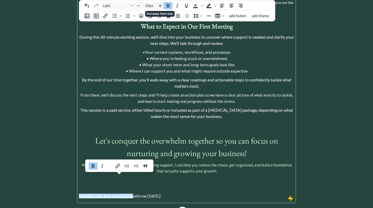
click at [162, 5] on span "Increase font size" at bounding box center [160, 6] width 6 height 6
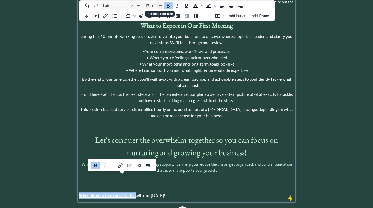
click at [162, 5] on span "Increase font size" at bounding box center [160, 6] width 6 height 6
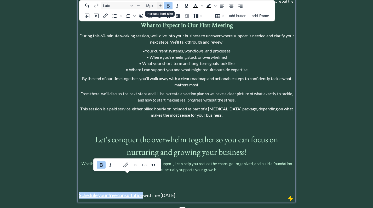
click at [162, 5] on span "Increase font size" at bounding box center [160, 6] width 6 height 6
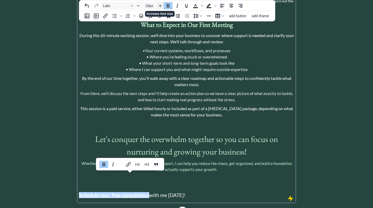
click at [162, 5] on span "Increase font size" at bounding box center [160, 6] width 6 height 6
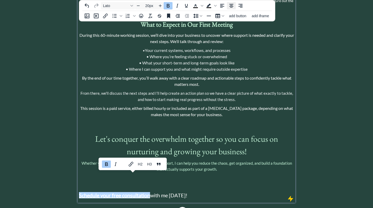
click at [231, 6] on icon "Align center" at bounding box center [231, 6] width 4 height 4
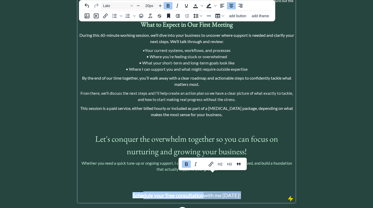
drag, startPoint x: 244, startPoint y: 176, endPoint x: 142, endPoint y: 178, distance: 101.7
click at [142, 192] on p "Schedule your free consultation with me [DATE]!" at bounding box center [186, 196] width 215 height 8
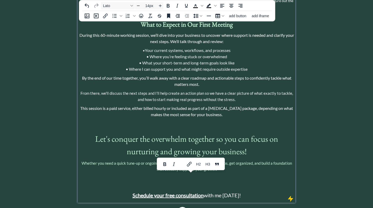
click at [244, 184] on p at bounding box center [186, 186] width 215 height 5
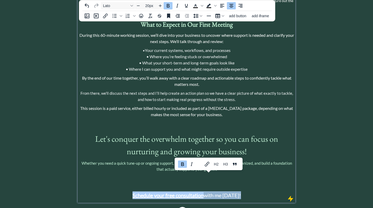
drag, startPoint x: 243, startPoint y: 177, endPoint x: 133, endPoint y: 179, distance: 109.8
click at [133, 192] on p "Schedule your free consultation with me [DATE]!" at bounding box center [186, 196] width 215 height 8
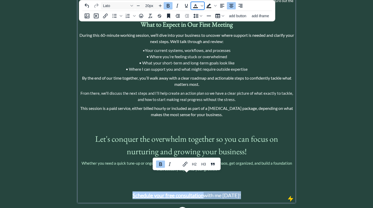
click at [198, 7] on icon "Text color Black" at bounding box center [195, 6] width 6 height 6
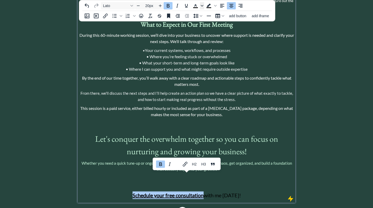
click at [202, 6] on icon "Text color Black" at bounding box center [202, 5] width 3 height 3
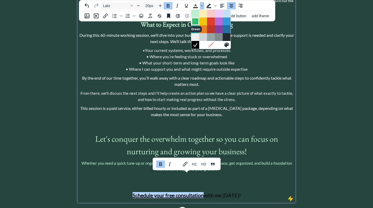
click at [196, 22] on div "Green" at bounding box center [195, 21] width 6 height 6
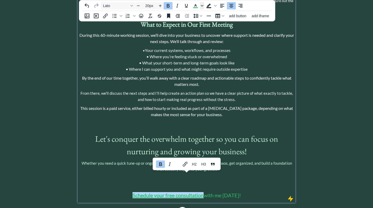
click at [202, 5] on icon "Text color Green" at bounding box center [202, 5] width 3 height 3
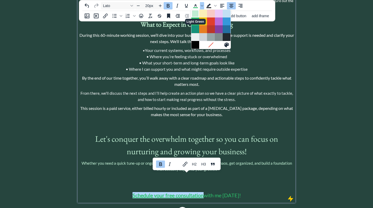
click at [194, 14] on div "Light Green" at bounding box center [195, 13] width 6 height 6
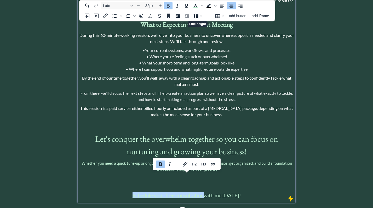
click at [204, 134] on span "Let's conquer the overwhelm together so you can focus on nurturing and growing …" at bounding box center [186, 146] width 183 height 24
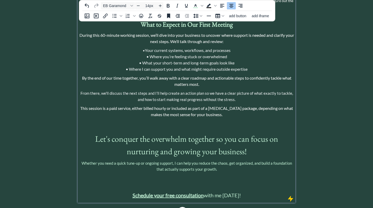
click at [204, 184] on p at bounding box center [186, 186] width 215 height 5
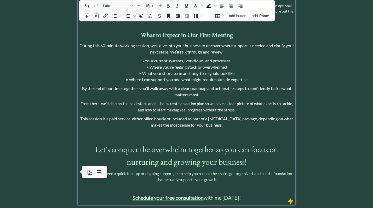
scroll to position [470, 0]
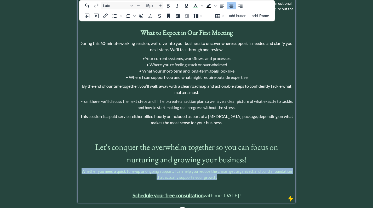
drag, startPoint x: 226, startPoint y: 160, endPoint x: 81, endPoint y: 153, distance: 144.7
click at [81, 169] on p "Whether you need a quick tune-up or ongoing support, I can help you reduce the …" at bounding box center [186, 175] width 215 height 12
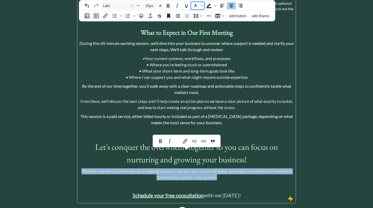
click at [197, 8] on icon "Text color Light Green" at bounding box center [195, 6] width 6 height 6
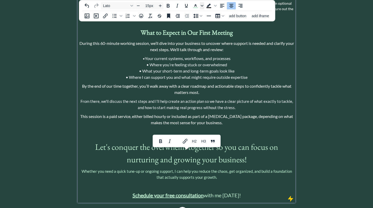
click at [202, 4] on icon "Text color Light Green" at bounding box center [202, 5] width 3 height 3
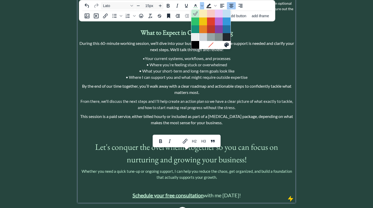
click at [196, 38] on div "Light Gray" at bounding box center [195, 37] width 6 height 6
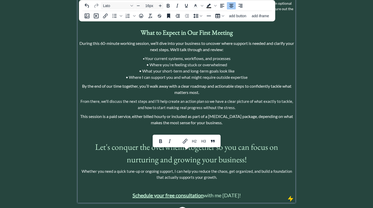
click at [173, 114] on span "This session is a paid service, either billed hourly or included as part of a […" at bounding box center [186, 119] width 213 height 11
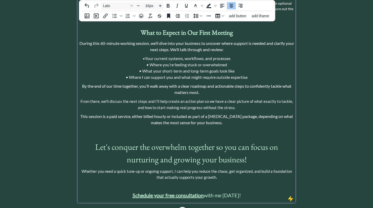
click at [215, 169] on span "Whether you need a quick tune-up or ongoing support, I can help you reduce the …" at bounding box center [187, 174] width 210 height 11
click at [203, 169] on span "Whether you need a quick tune-up or ongoing support, I can help you reduce the …" at bounding box center [187, 174] width 210 height 11
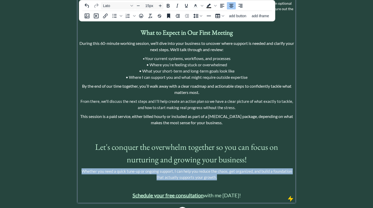
drag, startPoint x: 220, startPoint y: 159, endPoint x: 80, endPoint y: 153, distance: 140.0
click at [80, 169] on p "Whether you need a quick tune-up or ongoing support, I can help you reduce the …" at bounding box center [186, 175] width 215 height 12
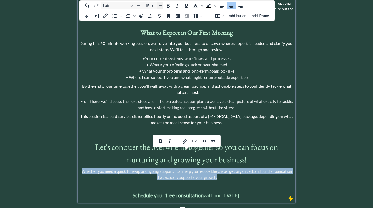
click at [158, 7] on icon "Increase font size" at bounding box center [160, 6] width 4 height 4
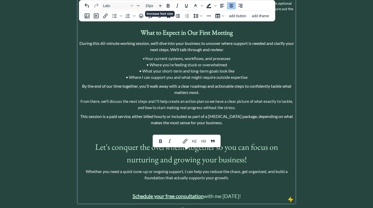
click at [206, 99] on span "From there, we'll discuss the next steps and I’ll help create an action plan so…" at bounding box center [187, 104] width 213 height 11
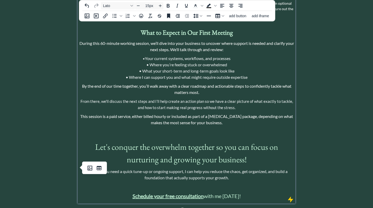
click at [169, 184] on p at bounding box center [186, 187] width 215 height 6
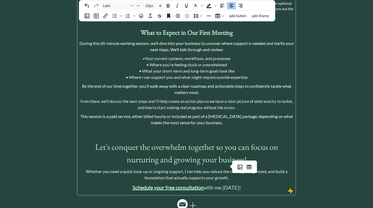
type input "16px"
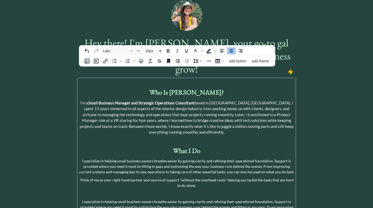
scroll to position [0, 0]
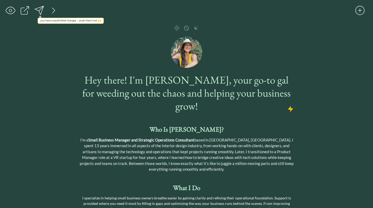
click at [41, 9] on div at bounding box center [39, 10] width 10 height 10
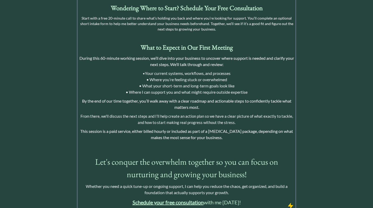
scroll to position [463, 0]
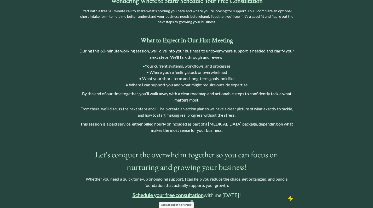
click at [177, 207] on icon at bounding box center [182, 212] width 10 height 10
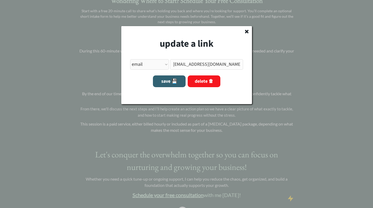
click at [165, 65] on select "link type apple music apple podcasts beehiiv behance bluesky calendar discord d…" at bounding box center [149, 64] width 39 height 10
select select ""calendar""
click at [130, 59] on select "link type apple music apple podcasts beehiiv behance bluesky calendar discord d…" at bounding box center [149, 64] width 39 height 10
click at [207, 65] on input "input" at bounding box center [206, 64] width 73 height 10
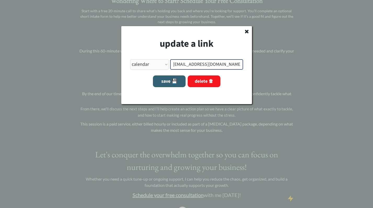
click at [207, 65] on input "input" at bounding box center [206, 64] width 73 height 10
paste input "[URL][DOMAIN_NAME]"
type input "[URL][DOMAIN_NAME]"
click at [170, 81] on button "save 💾" at bounding box center [169, 82] width 33 height 12
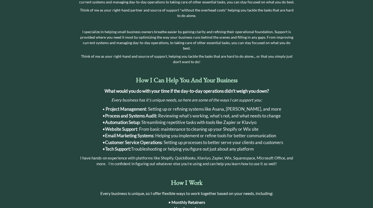
scroll to position [0, 0]
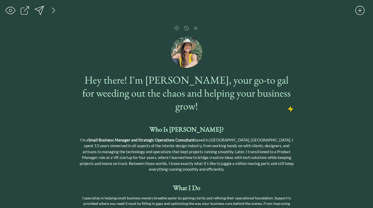
click at [41, 9] on div at bounding box center [39, 10] width 10 height 10
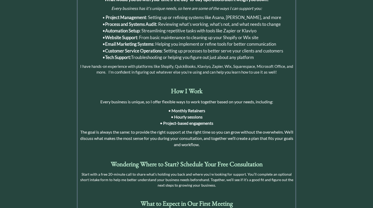
scroll to position [463, 0]
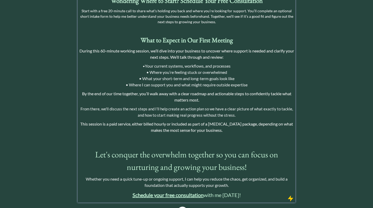
click at [242, 191] on p "Schedule your free consultation with me [DATE]!" at bounding box center [186, 195] width 215 height 8
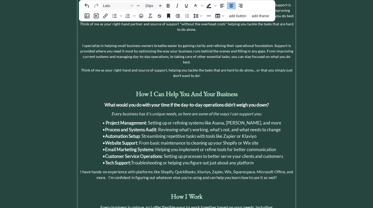
scroll to position [0, 0]
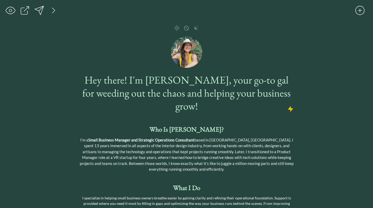
click at [40, 10] on div at bounding box center [39, 11] width 12 height 12
type input "25px"
click at [196, 125] on strong "Who Is [PERSON_NAME]?" at bounding box center [187, 129] width 74 height 8
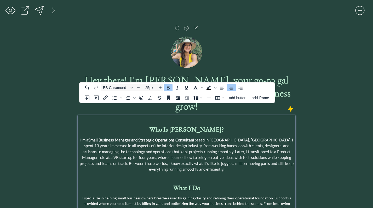
click at [197, 125] on strong "Who Is [PERSON_NAME]?" at bounding box center [187, 129] width 74 height 8
click at [209, 125] on p "Who Is [PERSON_NAME]?" at bounding box center [186, 130] width 215 height 10
drag, startPoint x: 184, startPoint y: 118, endPoint x: 167, endPoint y: 118, distance: 16.7
click at [167, 125] on strong "Who Is [PERSON_NAME]?" at bounding box center [187, 129] width 74 height 8
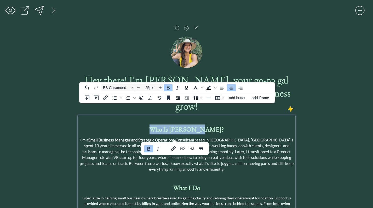
drag, startPoint x: 208, startPoint y: 117, endPoint x: 168, endPoint y: 116, distance: 40.8
click at [168, 125] on p "Who Is [PERSON_NAME]?" at bounding box center [186, 130] width 215 height 10
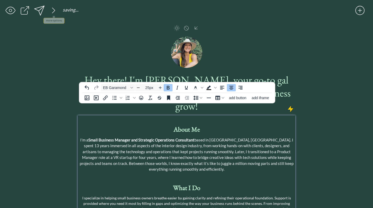
click at [38, 9] on div at bounding box center [39, 10] width 12 height 12
